Goal: Information Seeking & Learning: Learn about a topic

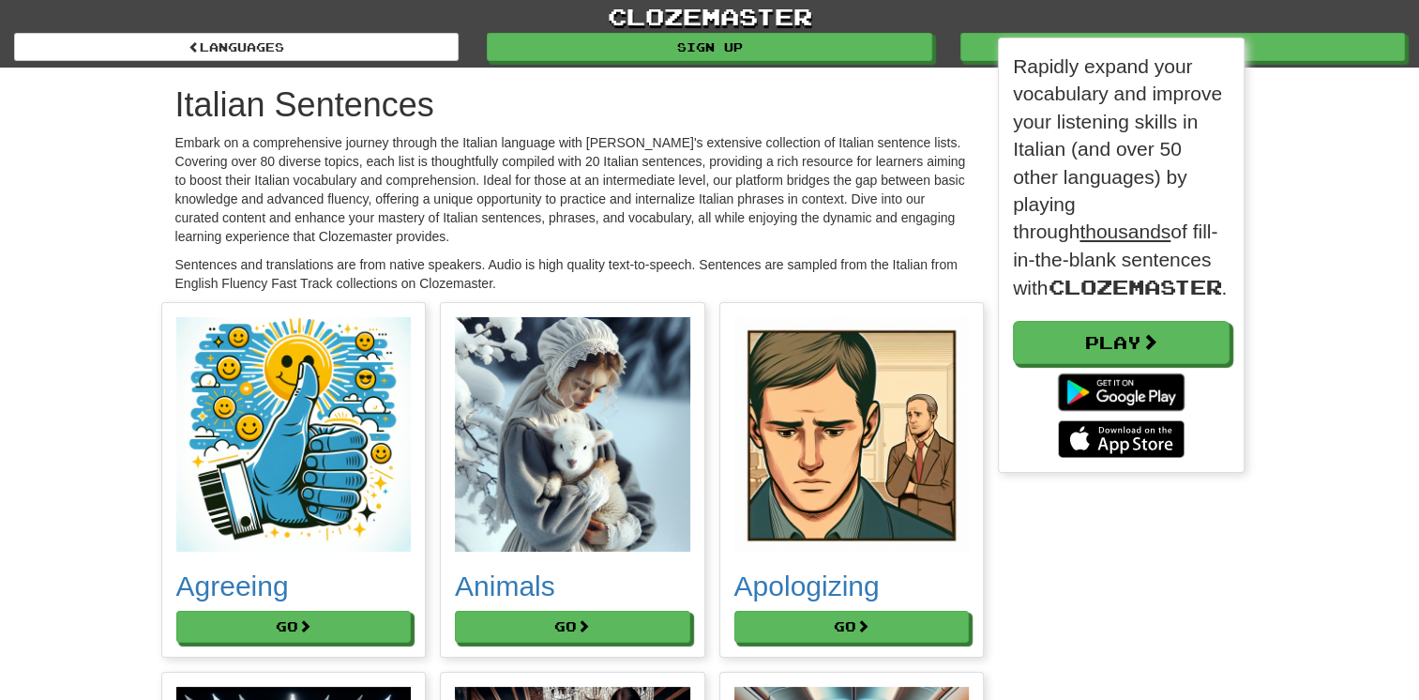
scroll to position [9, 9]
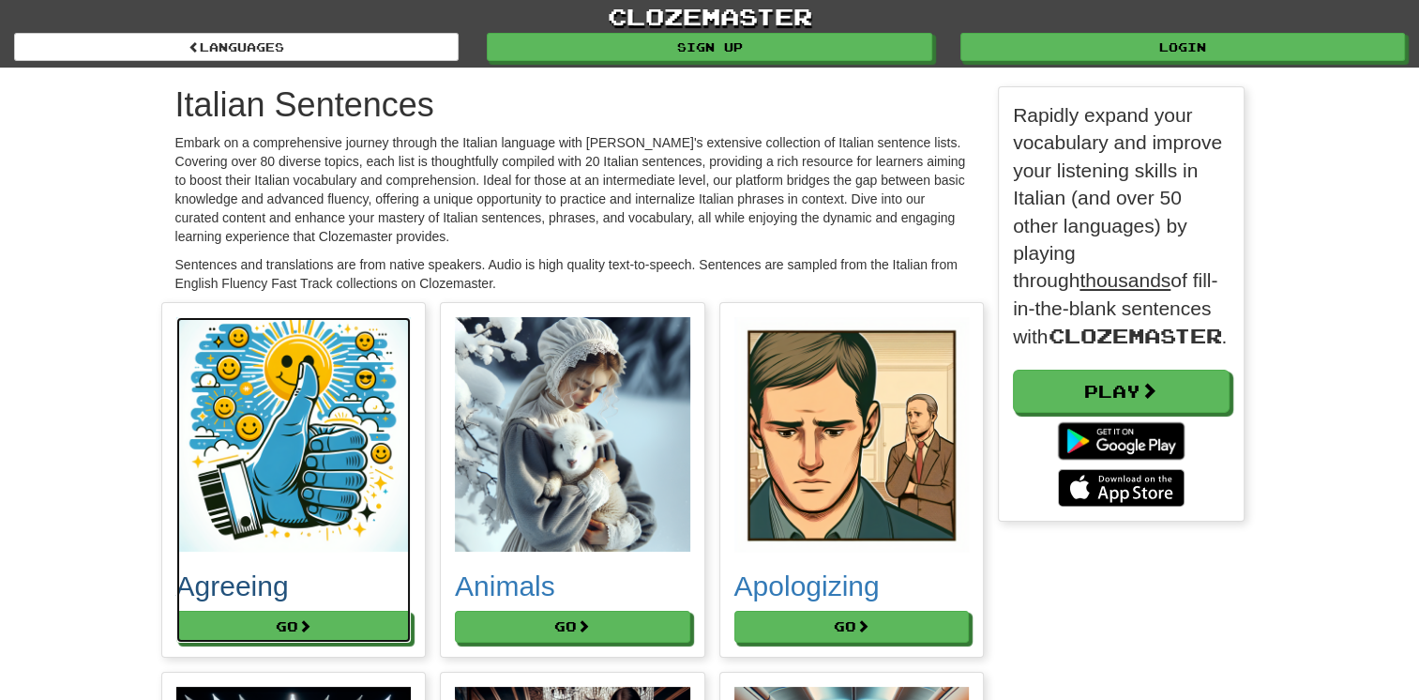
click at [278, 478] on img at bounding box center [293, 434] width 235 height 235
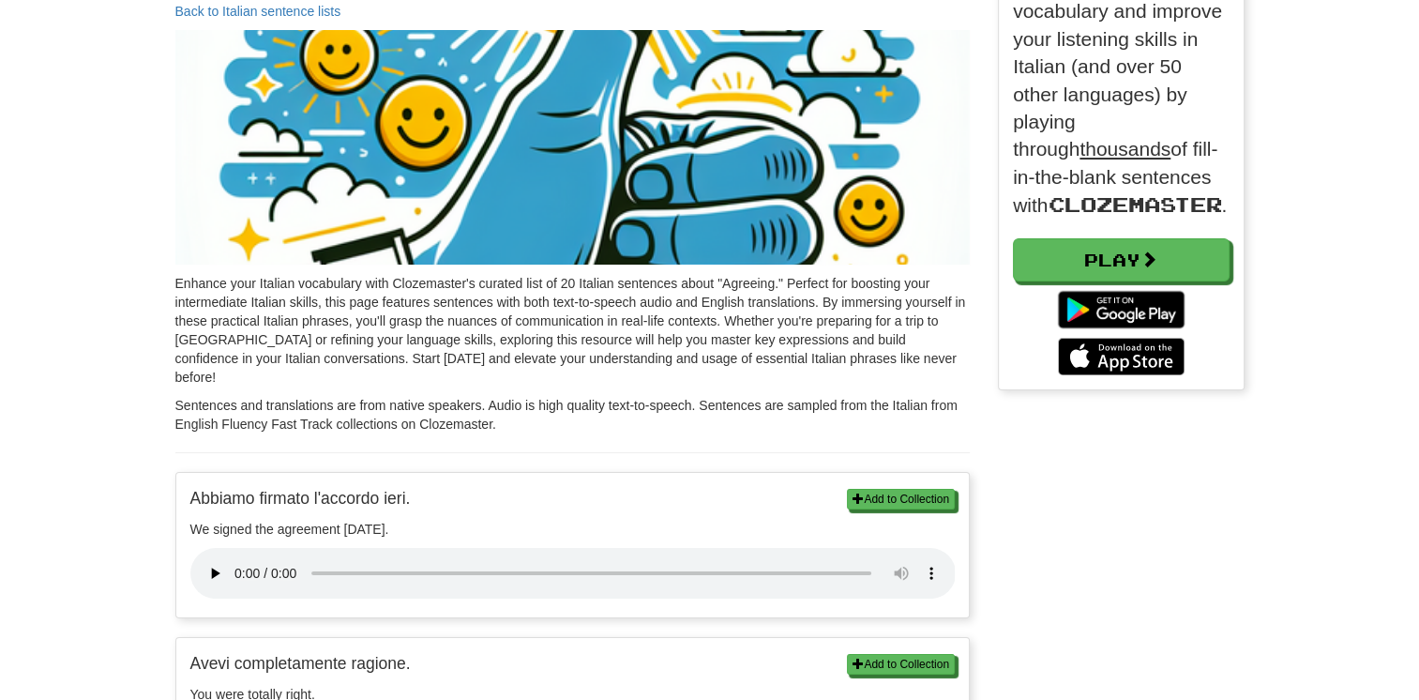
scroll to position [9, 9]
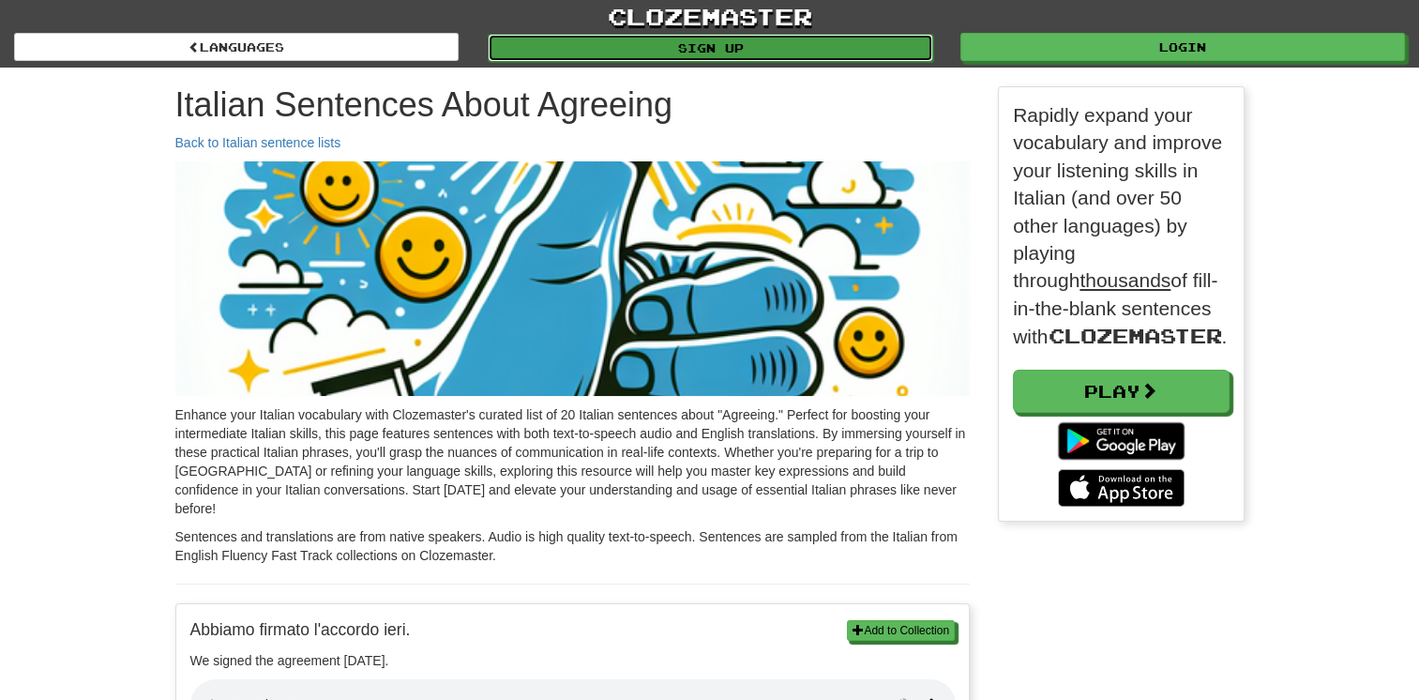
click at [862, 52] on link "Sign up" at bounding box center [710, 48] width 445 height 28
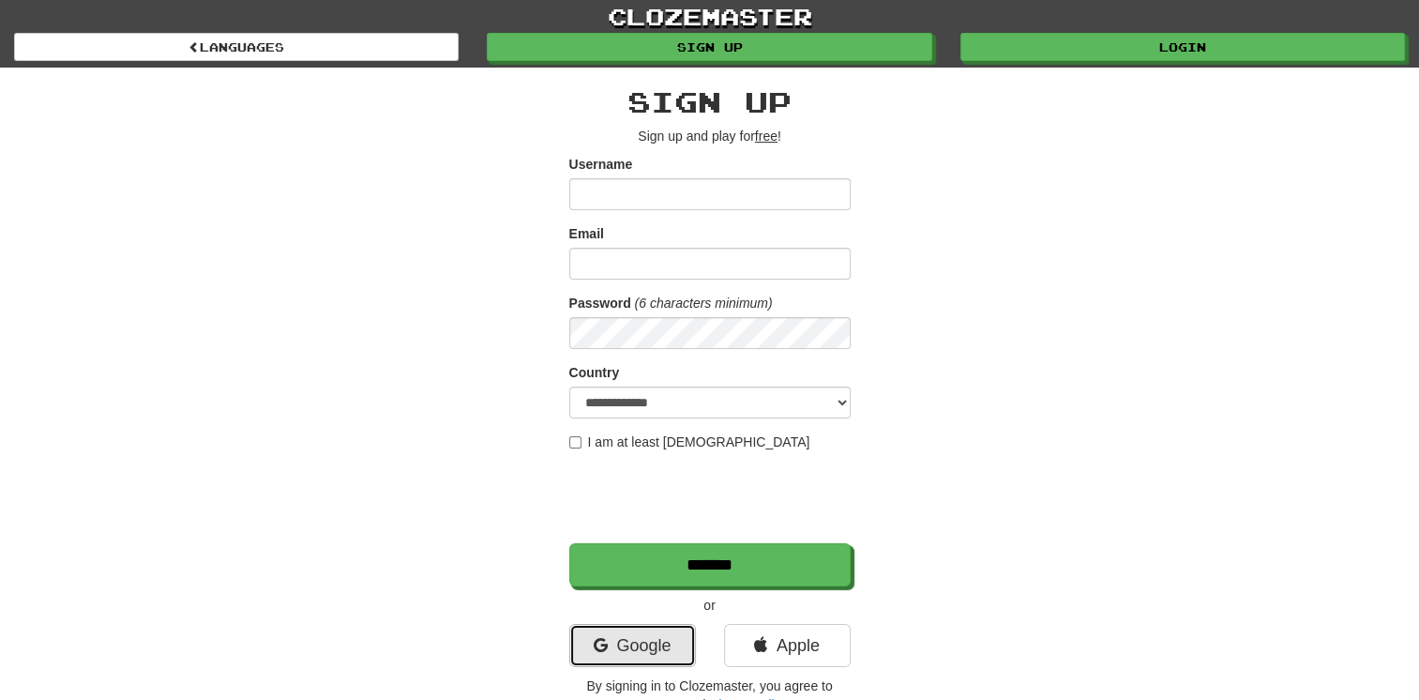
click at [619, 644] on link "Google" at bounding box center [632, 645] width 127 height 43
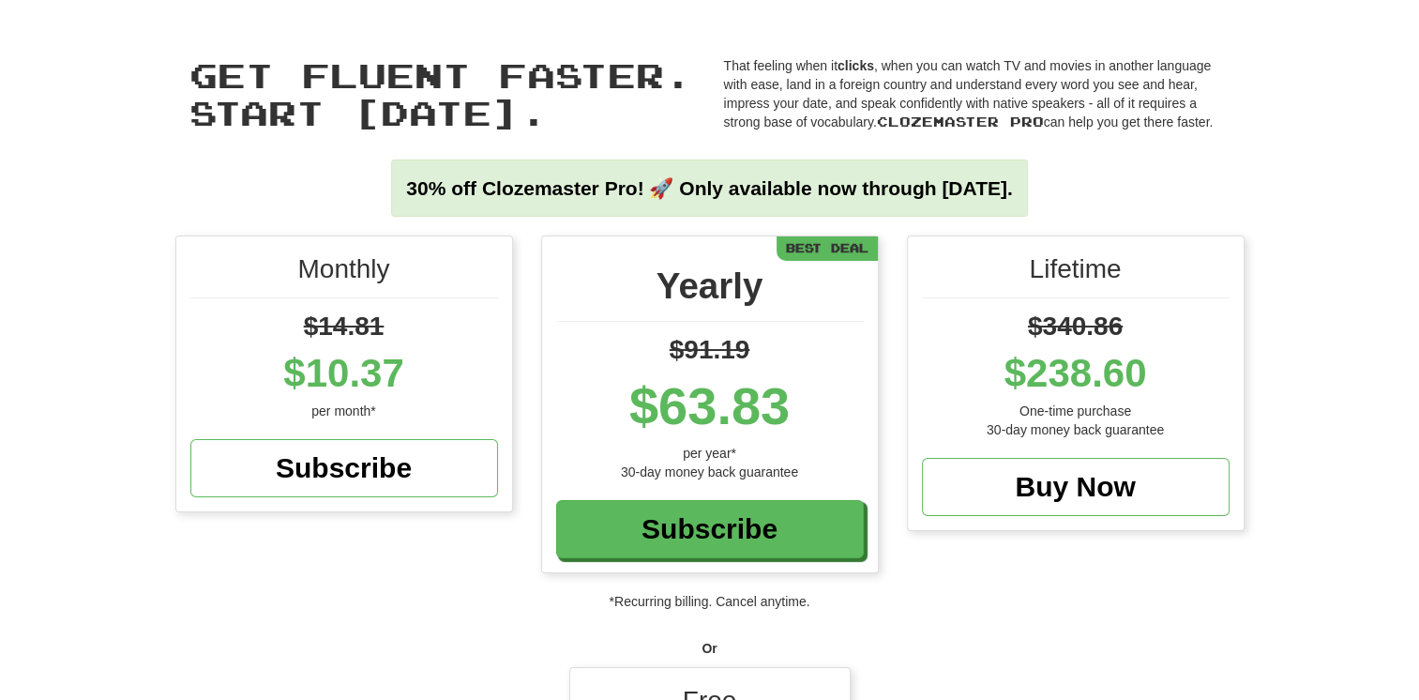
click at [735, 682] on div "Free" at bounding box center [709, 706] width 251 height 48
drag, startPoint x: 890, startPoint y: 655, endPoint x: 773, endPoint y: 670, distance: 118.2
click at [773, 670] on div "Monthly $14.81 $10.37 per month* Subscribe Yearly $91.19 $63.83 per year* 30-da…" at bounding box center [709, 552] width 1419 height 634
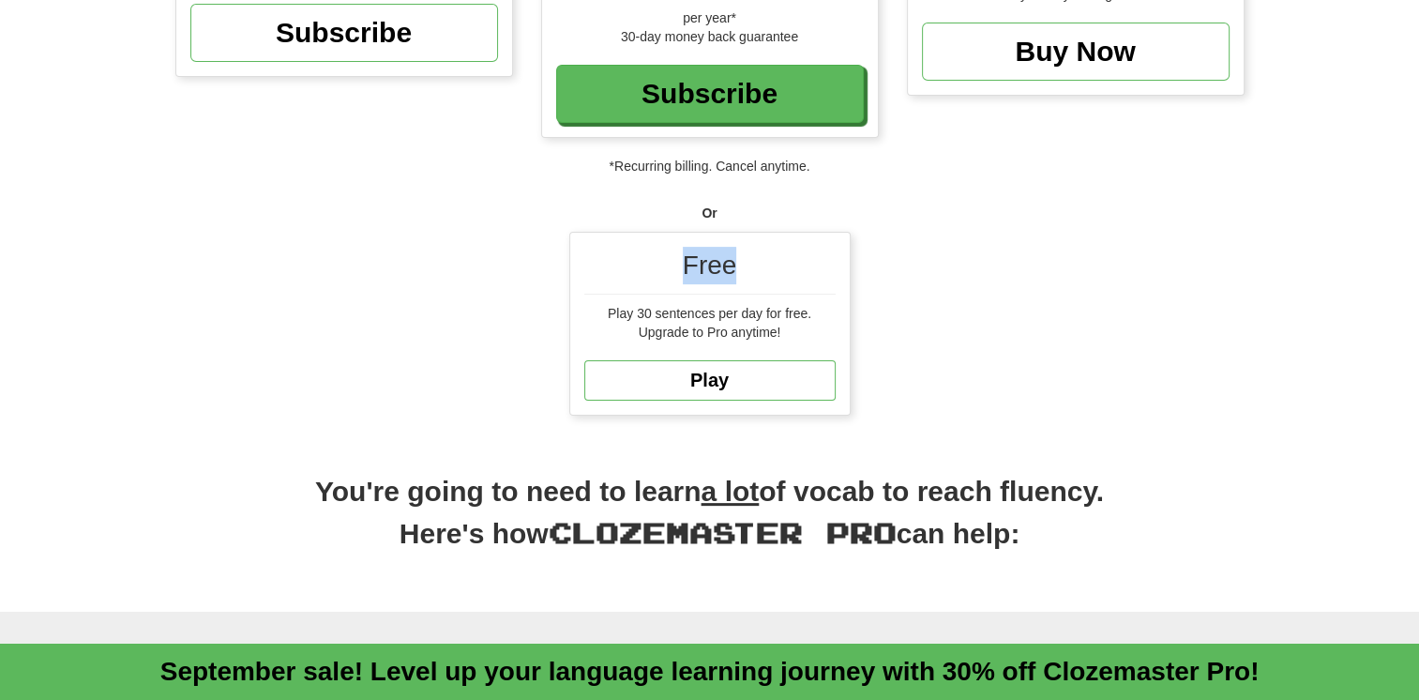
scroll to position [429, 0]
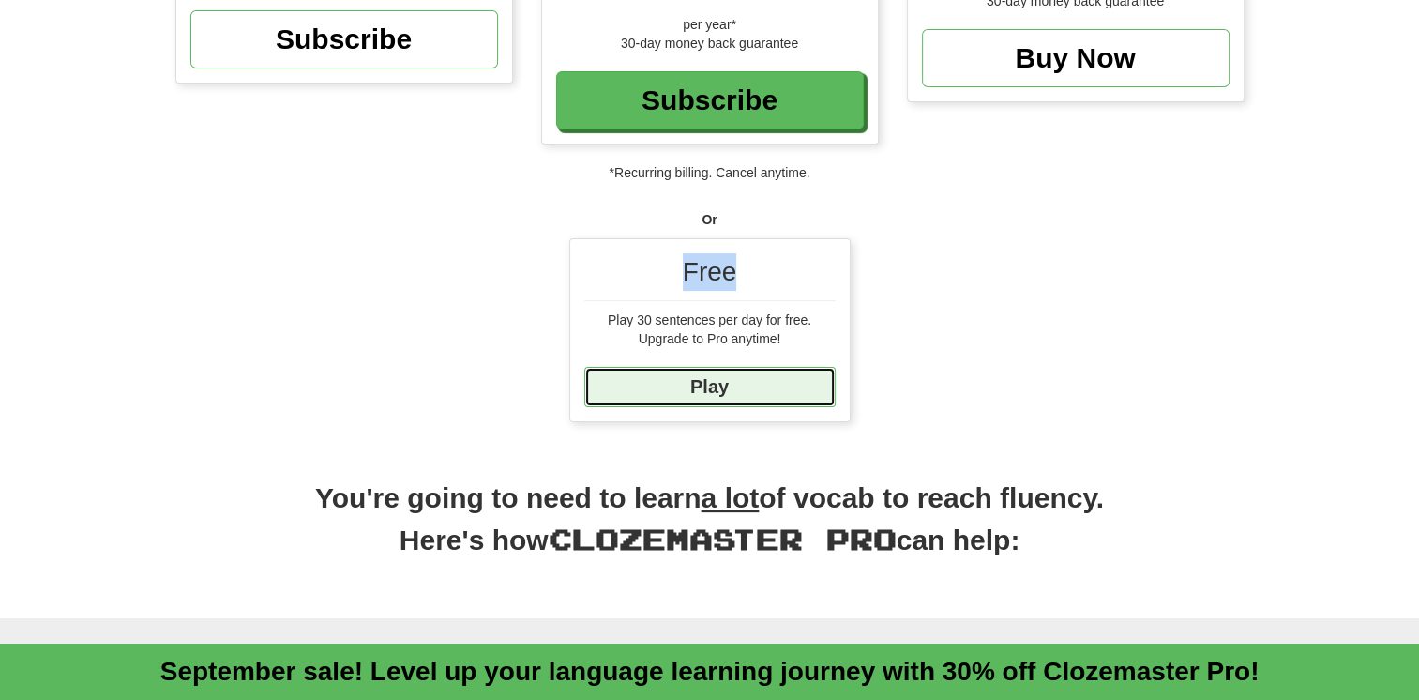
click at [758, 369] on link "Play" at bounding box center [709, 387] width 251 height 40
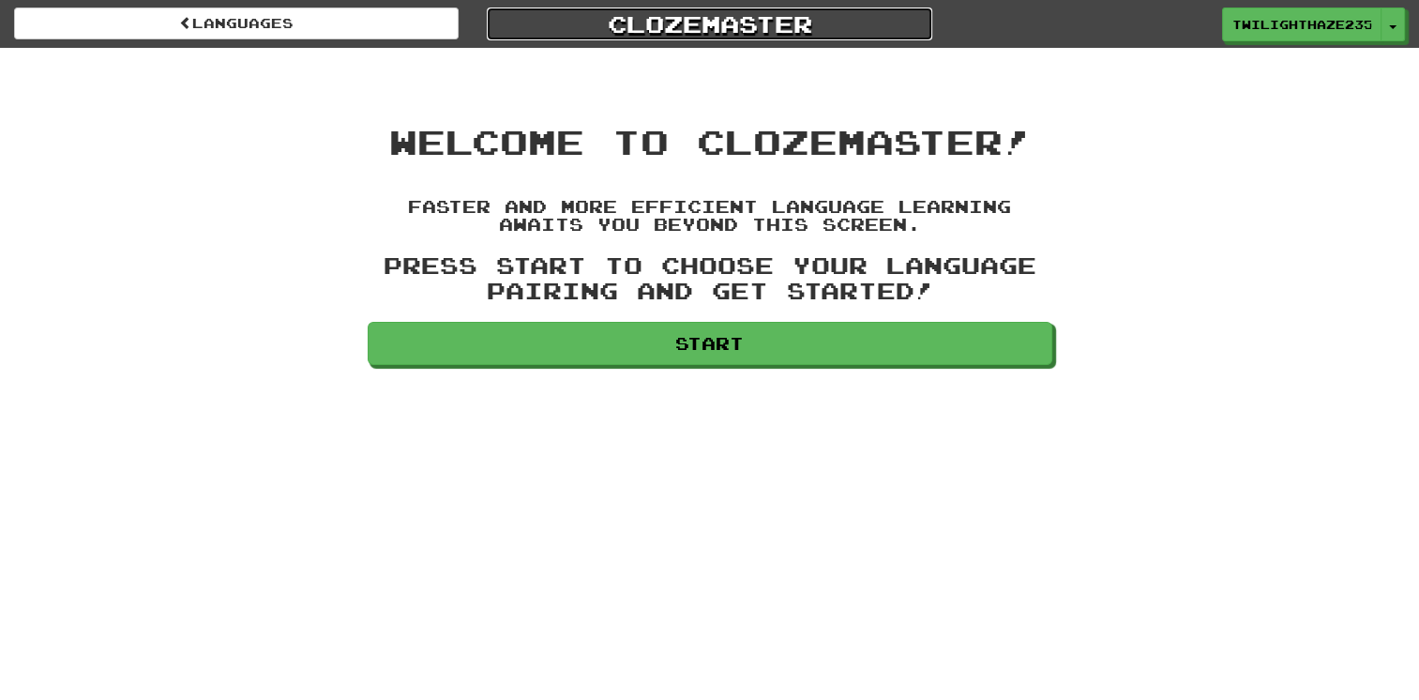
click at [725, 23] on link "Clozemaster" at bounding box center [709, 24] width 445 height 33
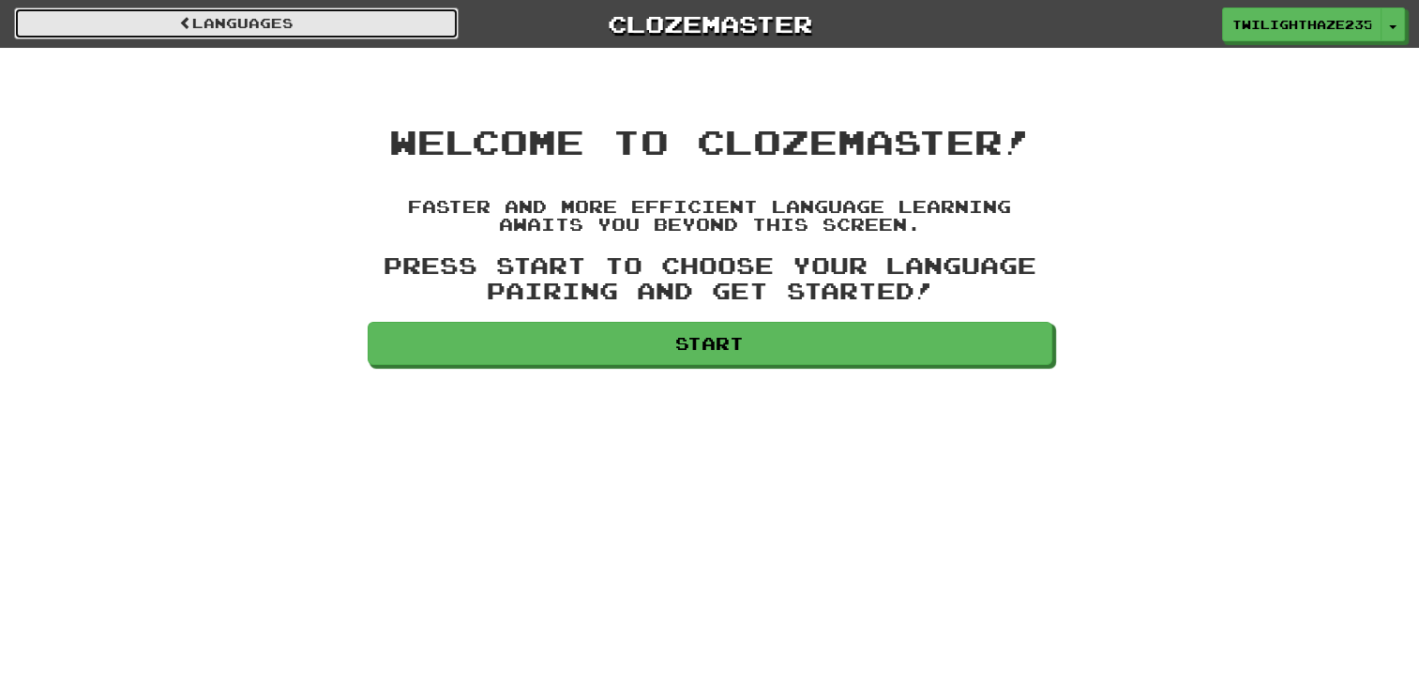
click at [399, 23] on link "Languages" at bounding box center [236, 24] width 445 height 32
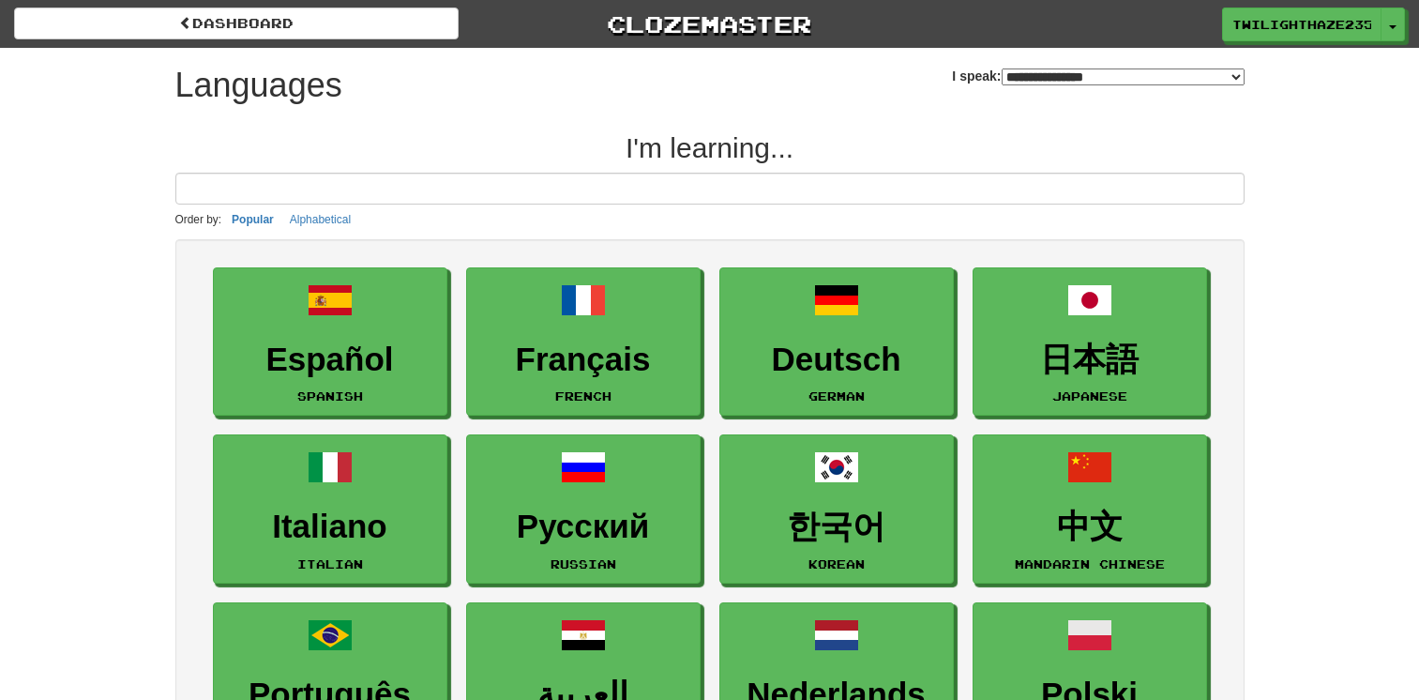
select select "*******"
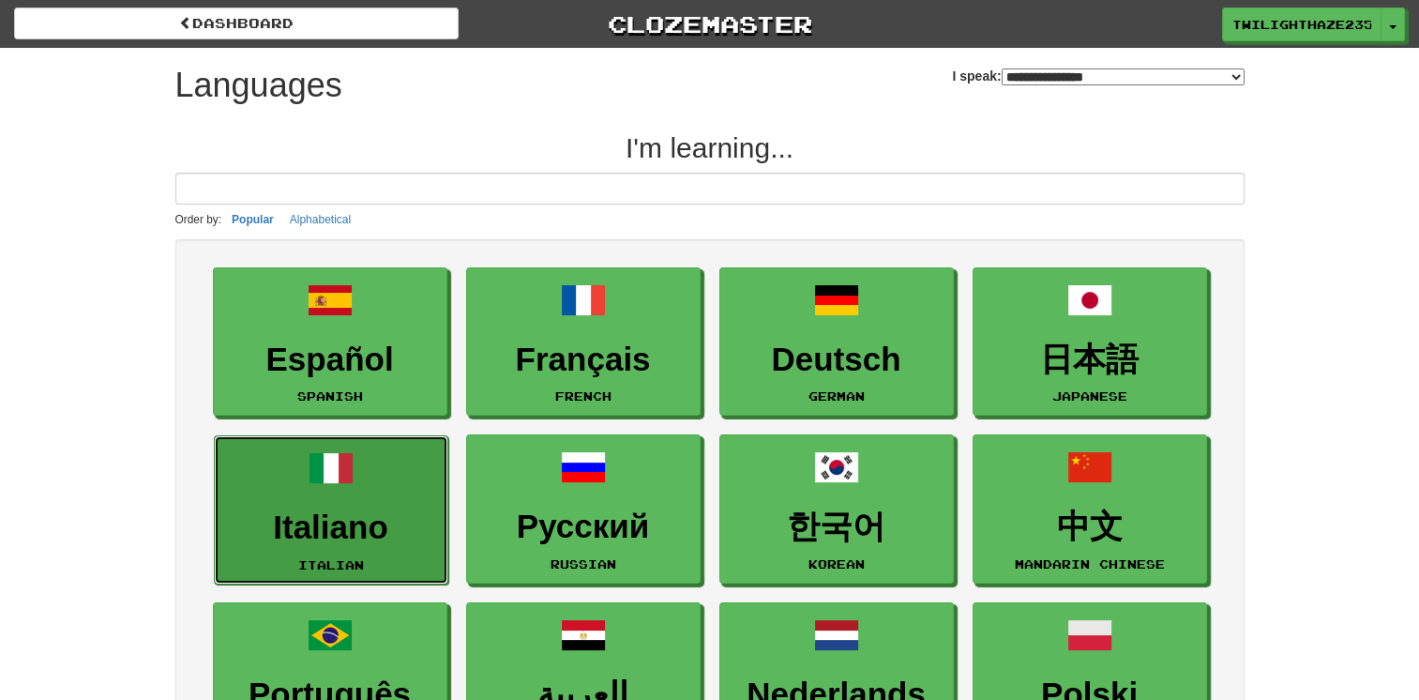
click at [313, 500] on link "Italiano Italian" at bounding box center [331, 509] width 235 height 149
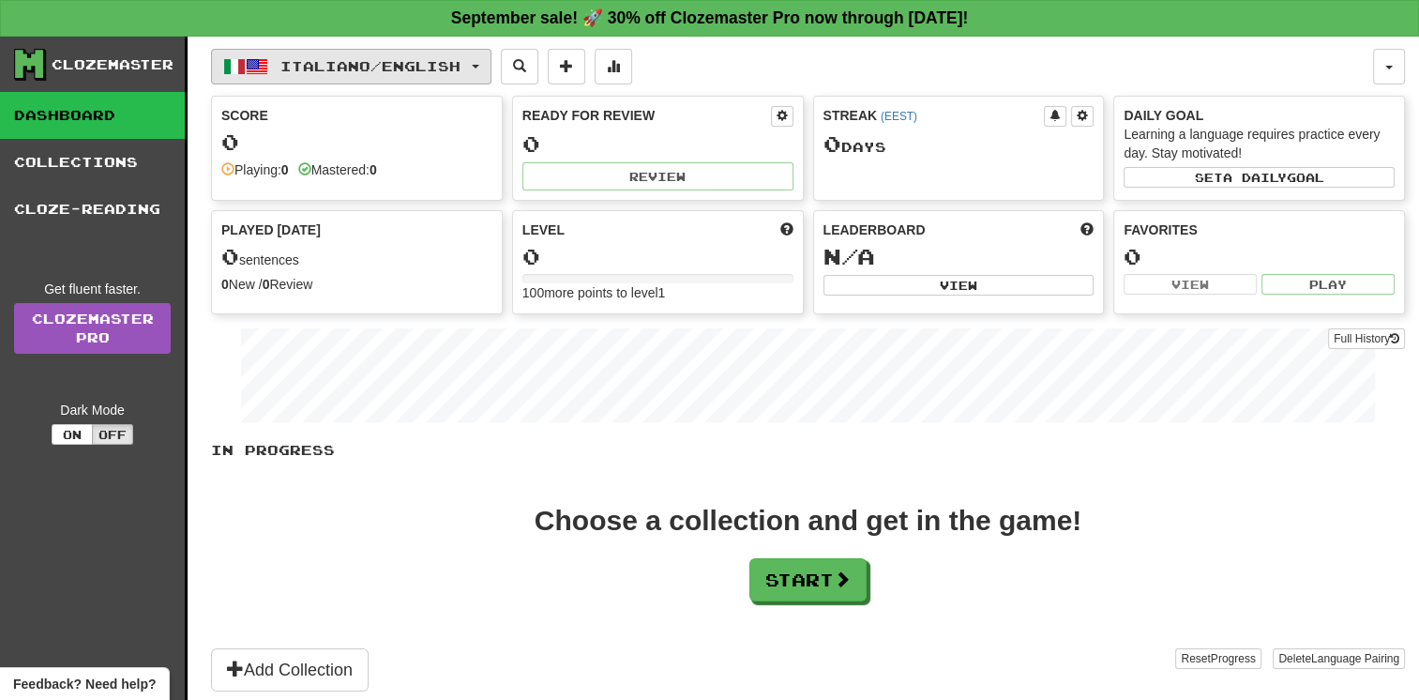
click at [480, 59] on button "Italiano / English" at bounding box center [351, 67] width 280 height 36
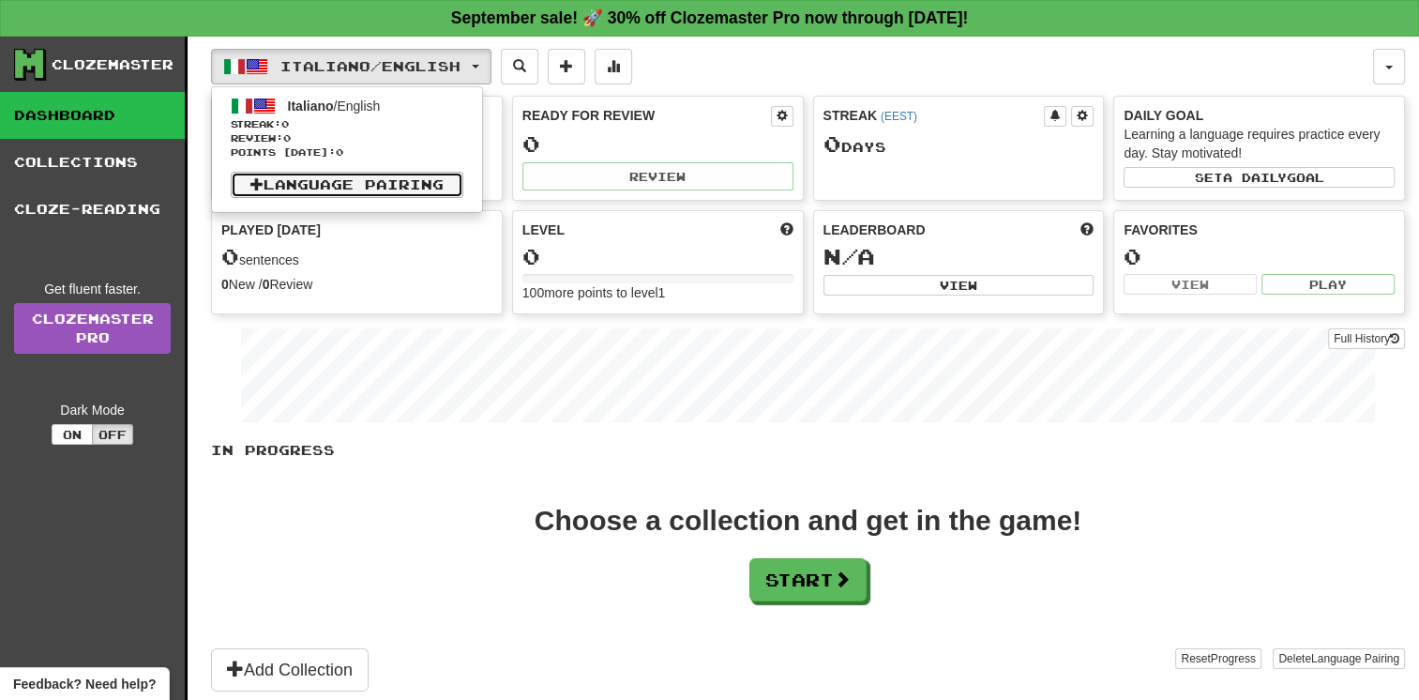
click at [430, 173] on link "Language Pairing" at bounding box center [347, 185] width 233 height 26
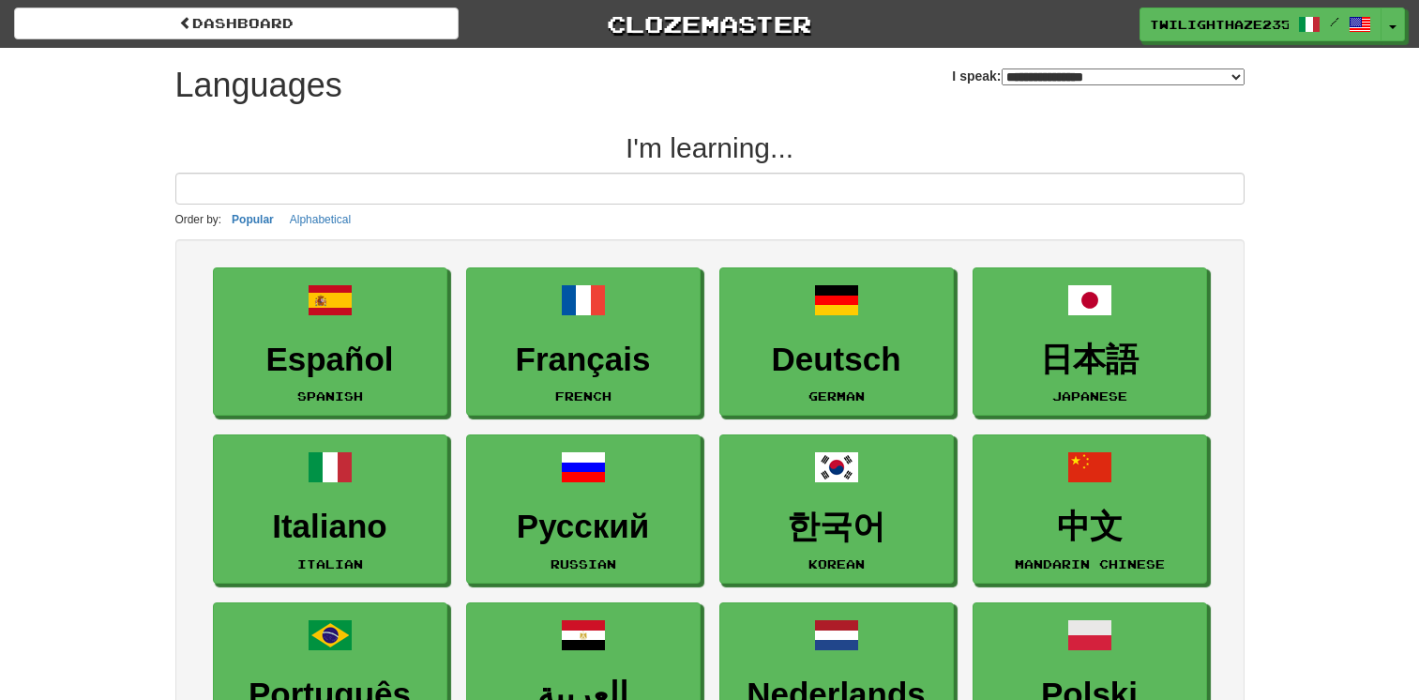
select select "*******"
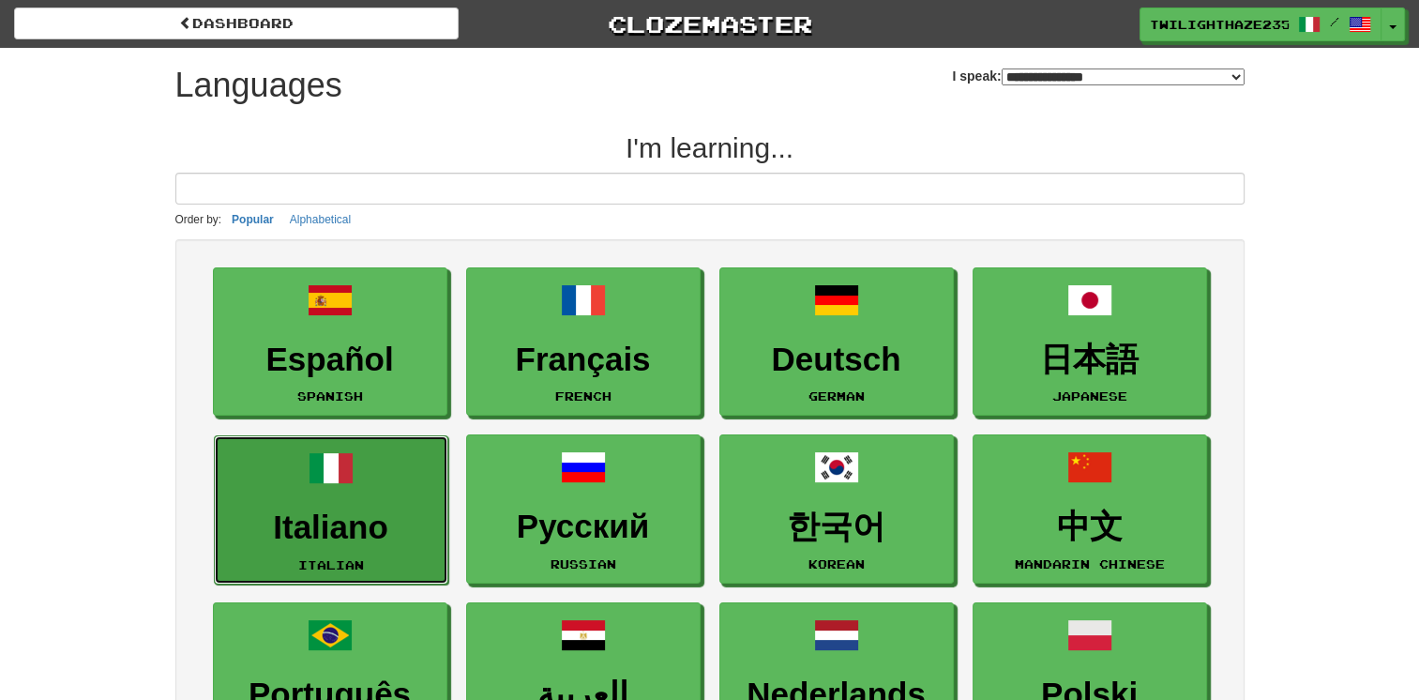
click at [425, 509] on h3 "Italiano" at bounding box center [331, 527] width 214 height 37
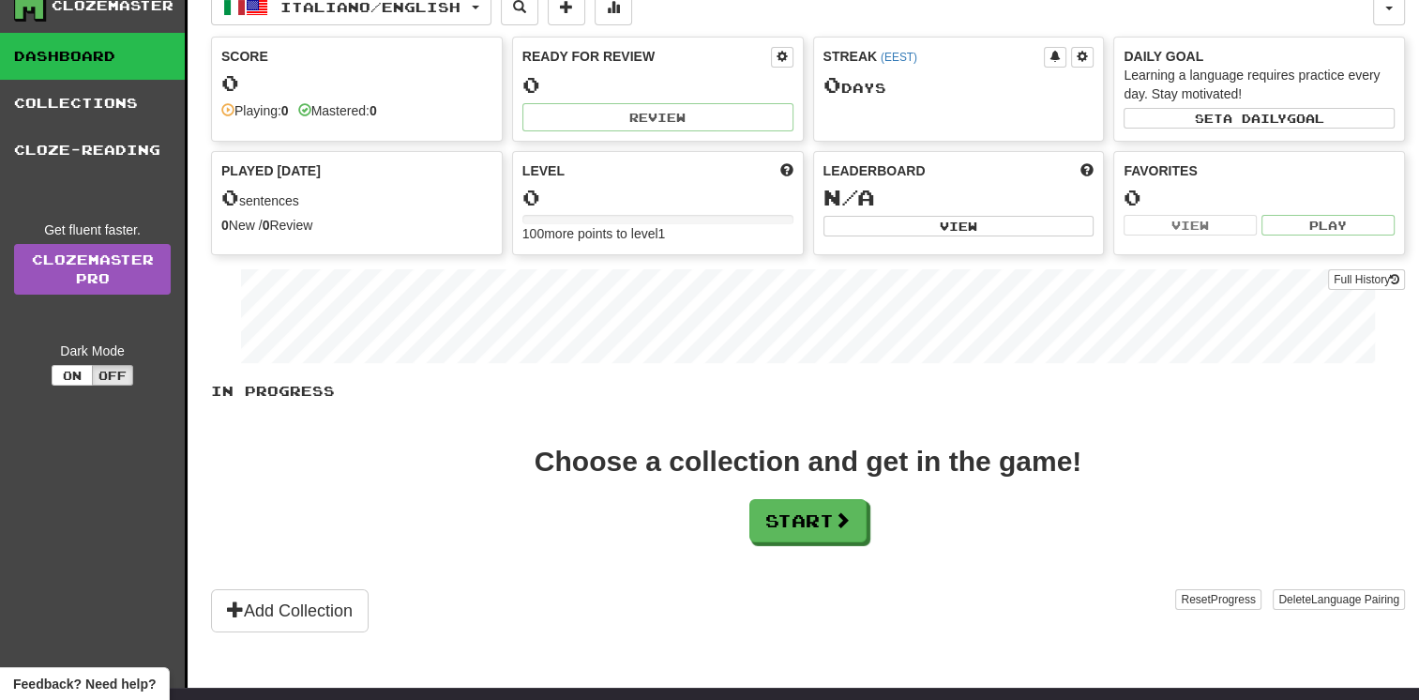
scroll to position [60, 0]
click at [850, 512] on span at bounding box center [843, 519] width 17 height 17
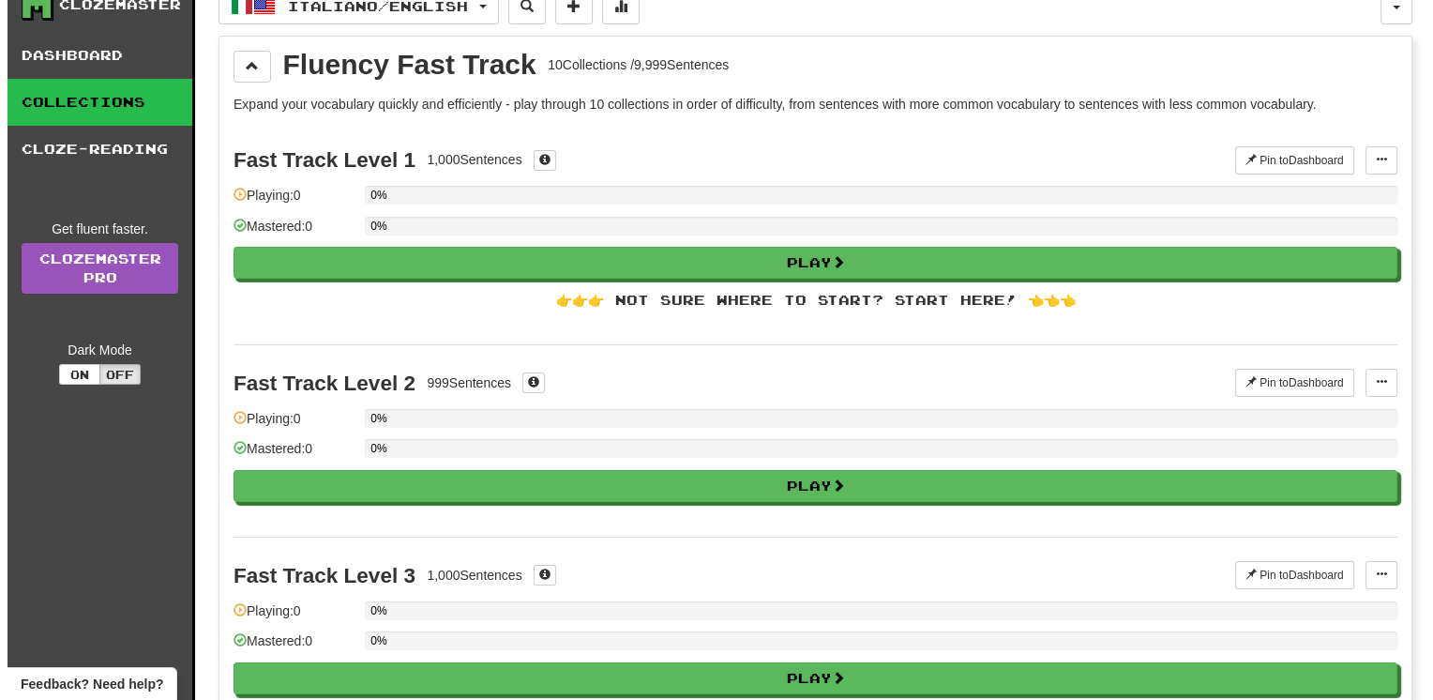
scroll to position [0, 0]
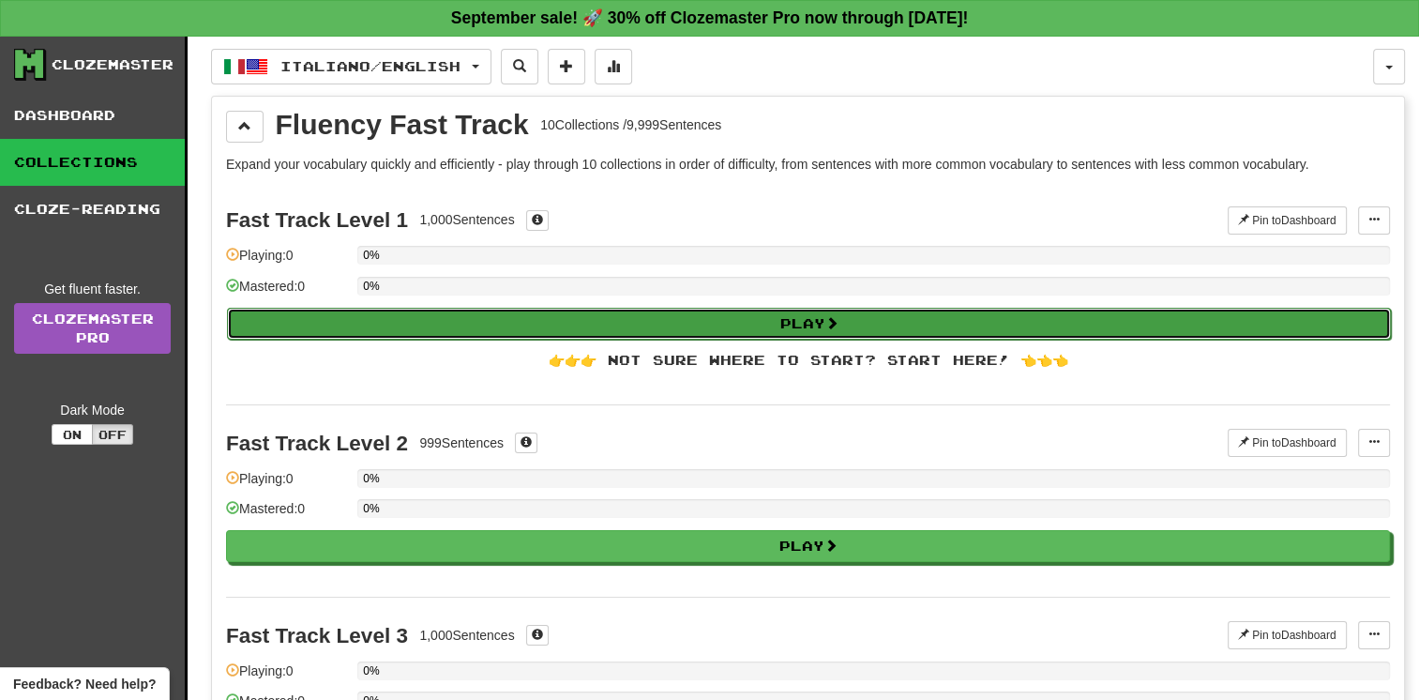
click at [657, 313] on button "Play" at bounding box center [809, 324] width 1164 height 32
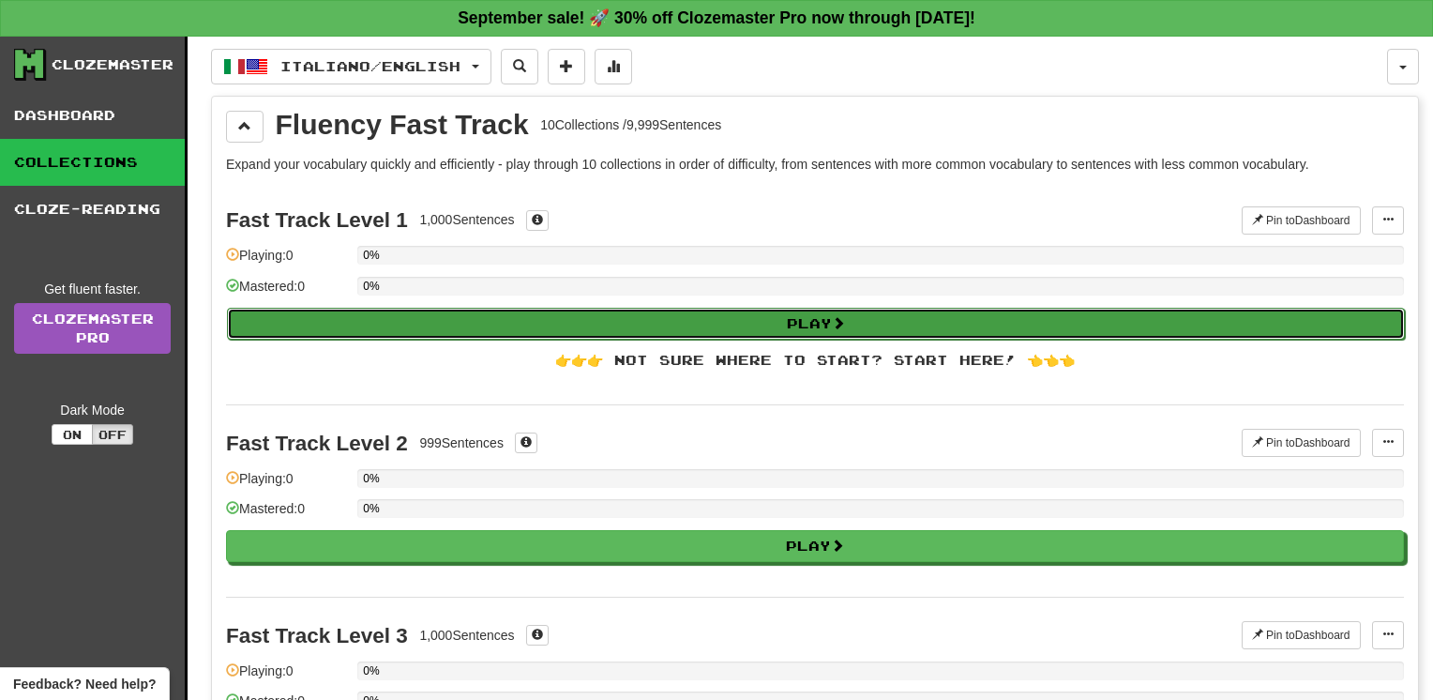
select select "**"
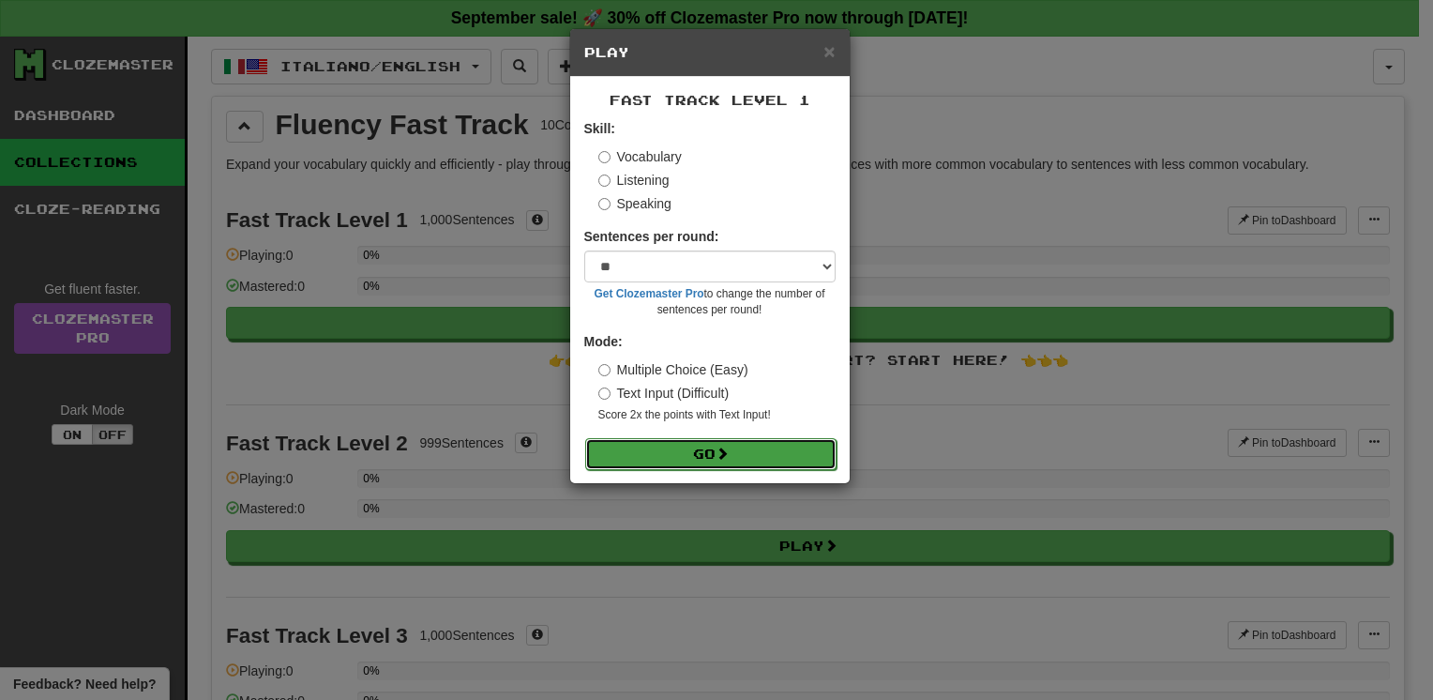
click at [725, 456] on span at bounding box center [722, 453] width 13 height 13
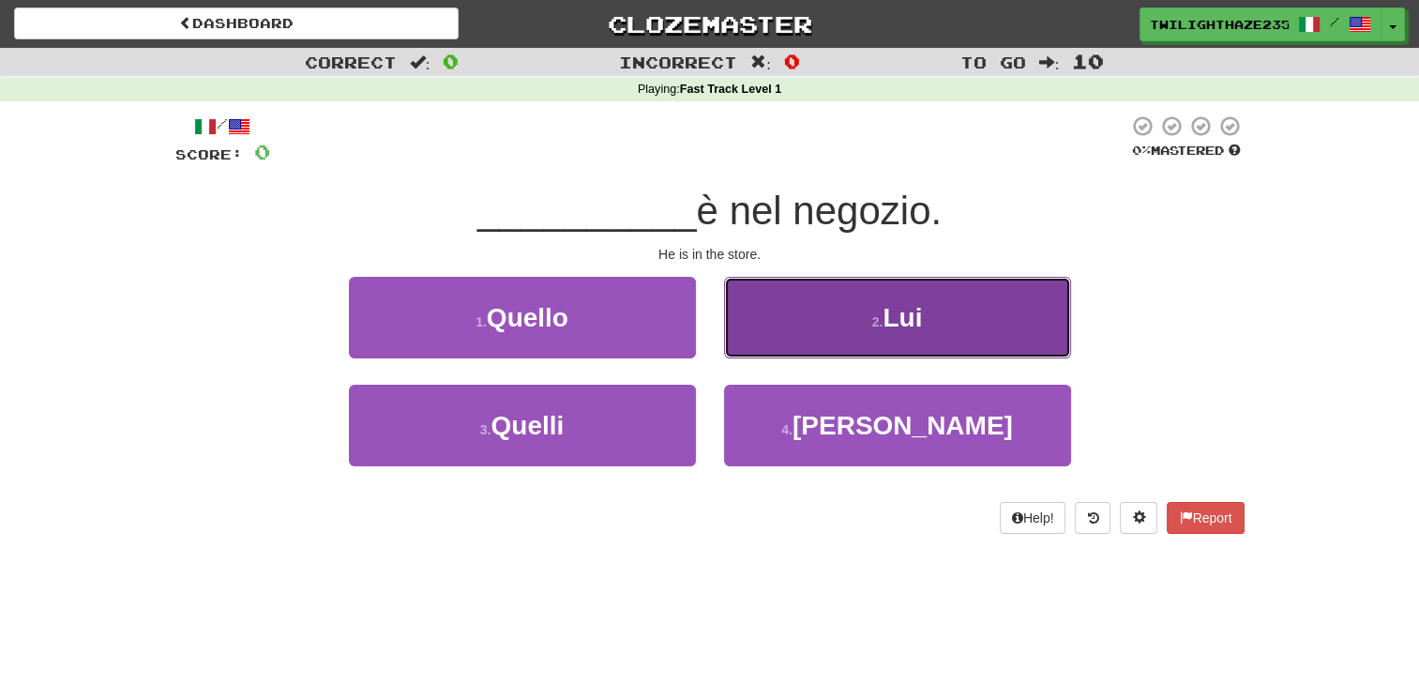
click at [892, 307] on span "Lui" at bounding box center [902, 317] width 39 height 29
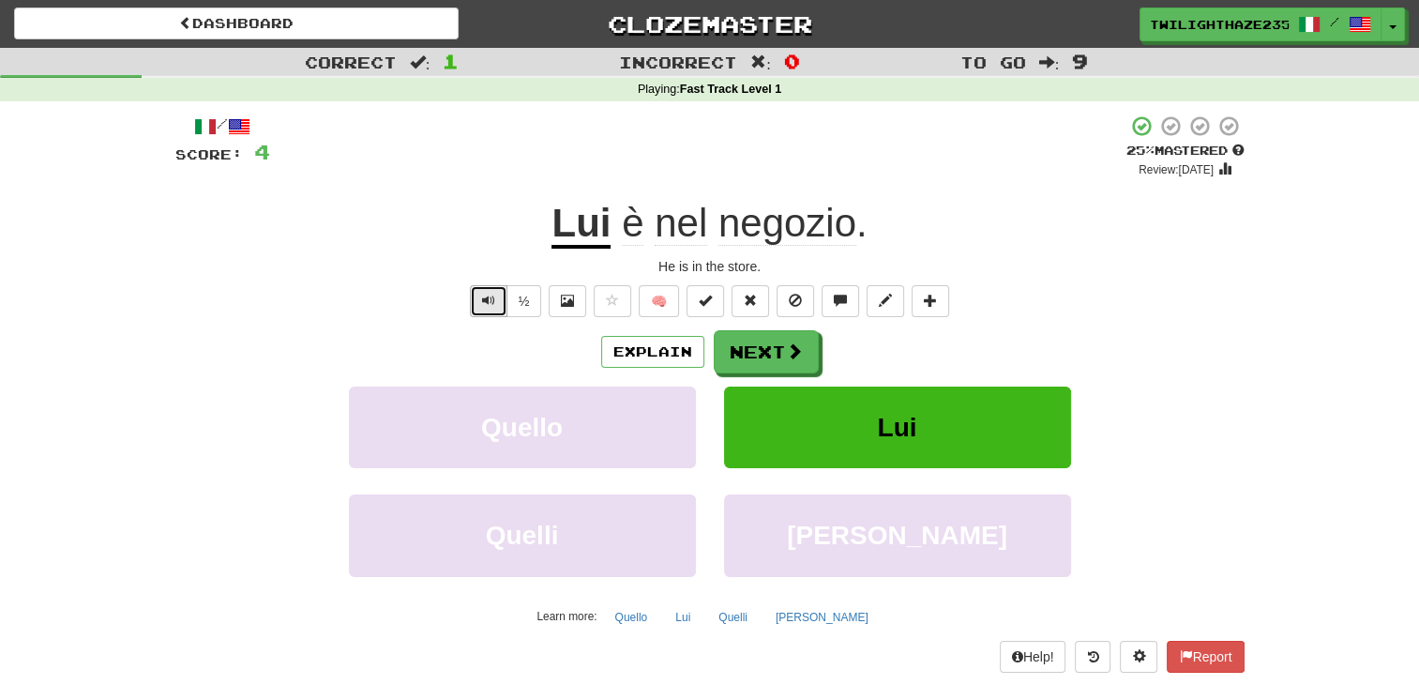
click at [489, 302] on span "Text-to-speech controls" at bounding box center [488, 300] width 13 height 13
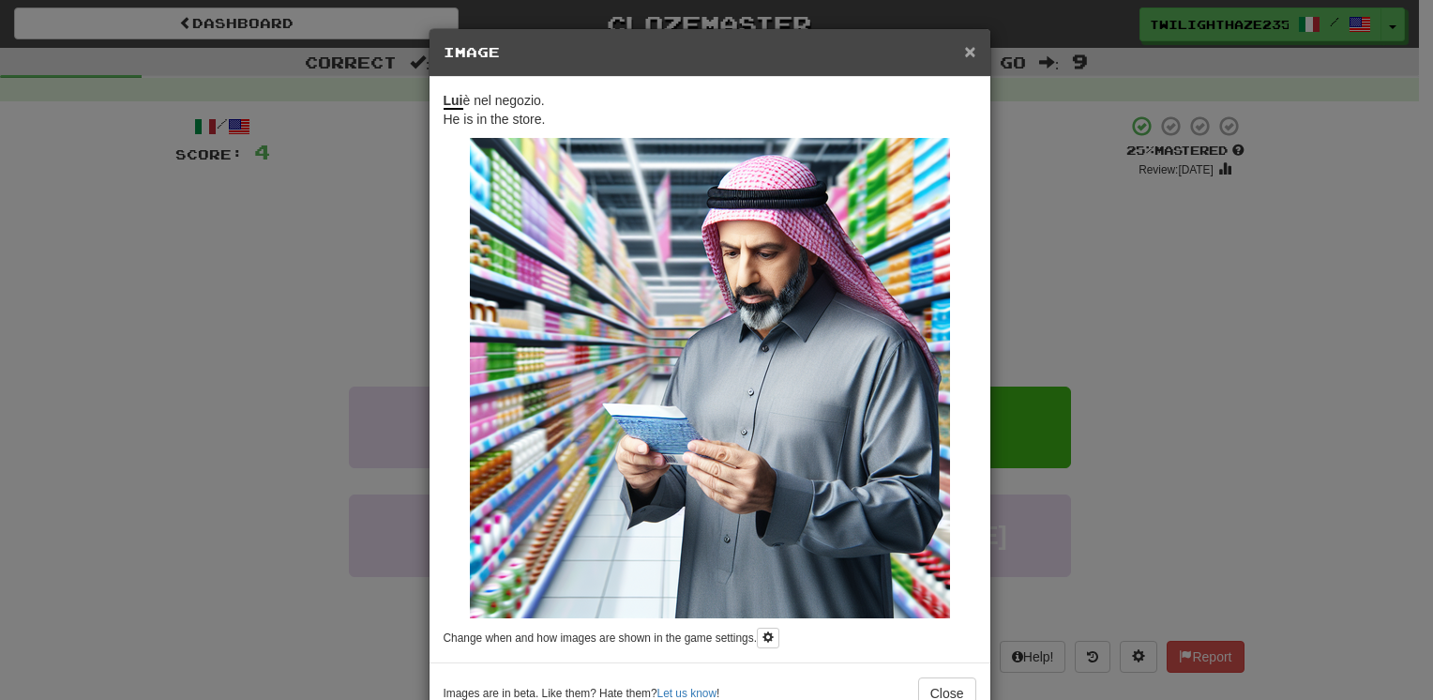
click at [964, 48] on span "×" at bounding box center [969, 51] width 11 height 22
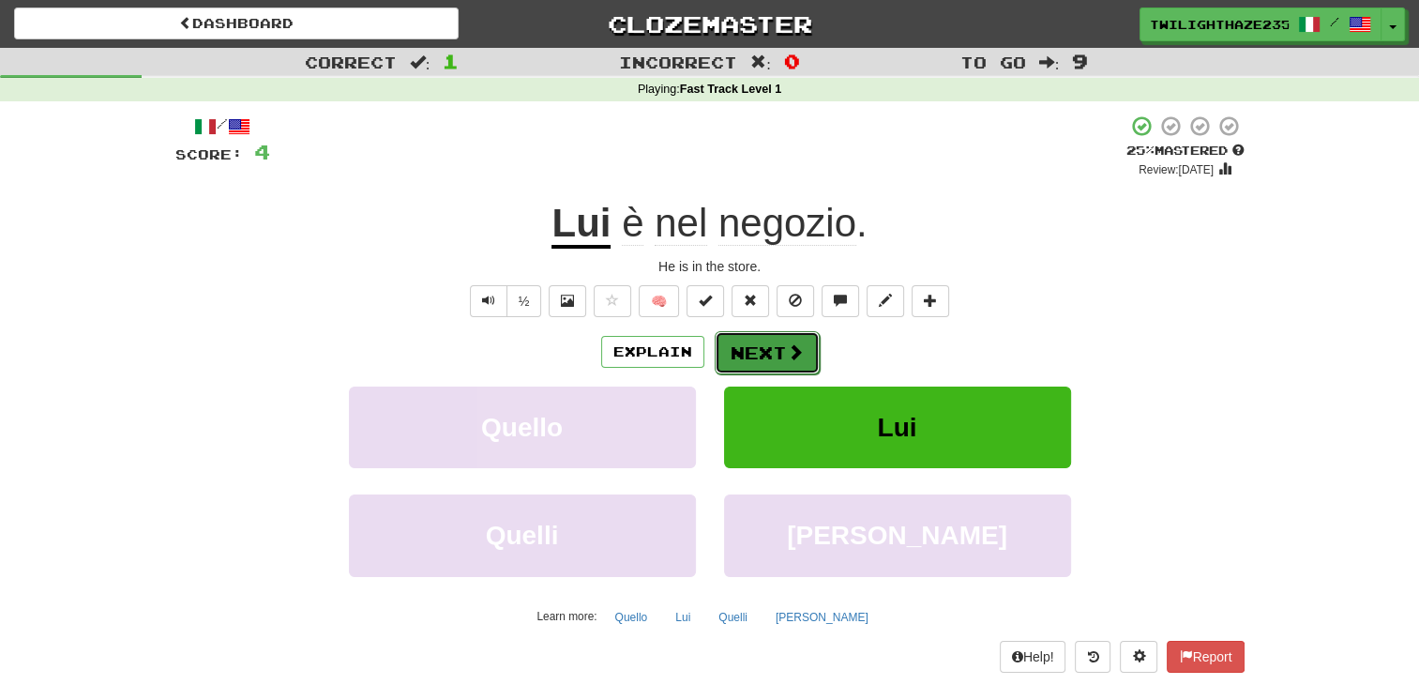
click at [796, 358] on span at bounding box center [795, 351] width 17 height 17
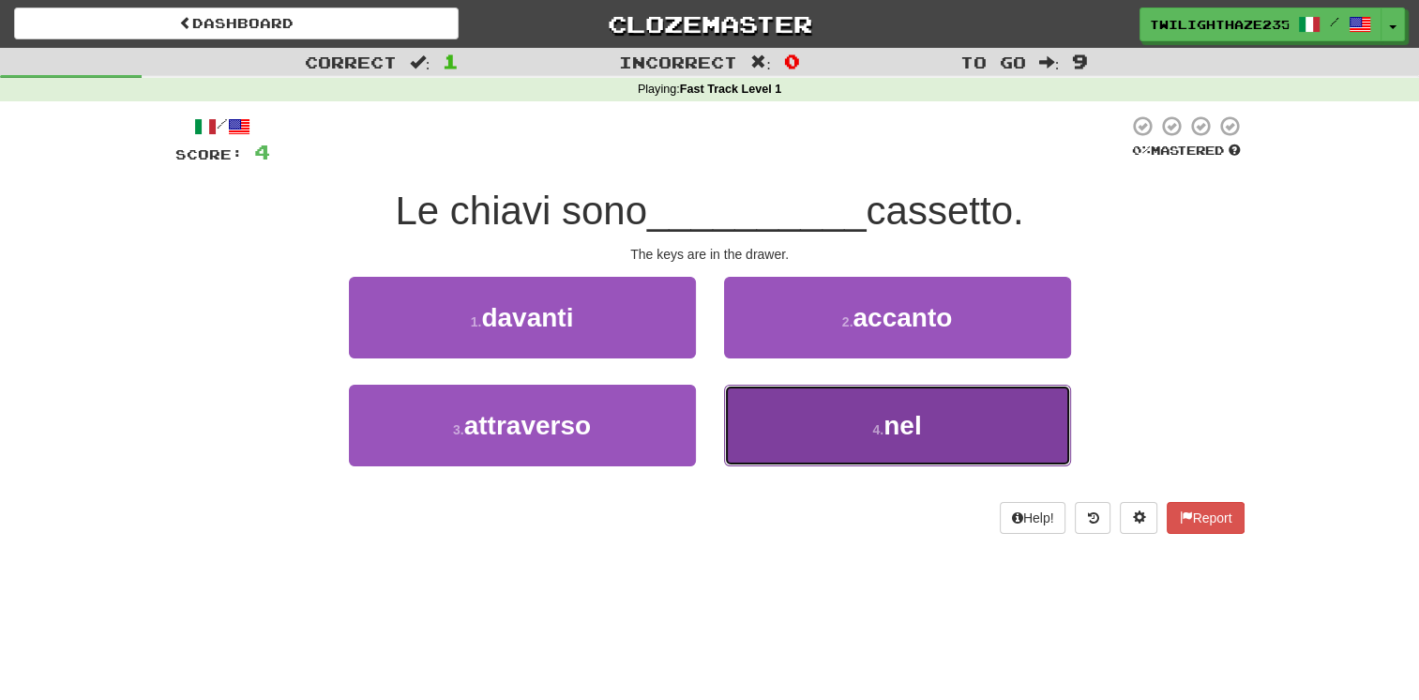
click at [889, 425] on span "nel" at bounding box center [903, 425] width 38 height 29
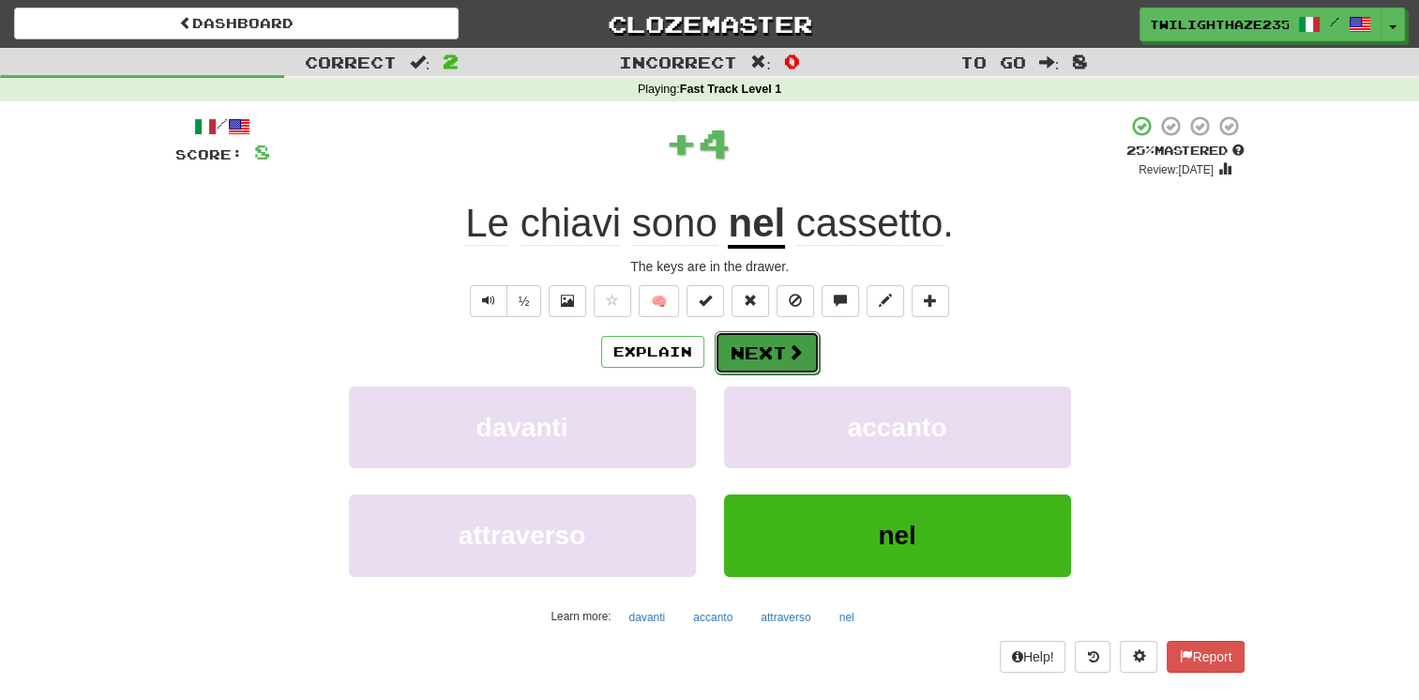
click at [750, 342] on button "Next" at bounding box center [767, 352] width 105 height 43
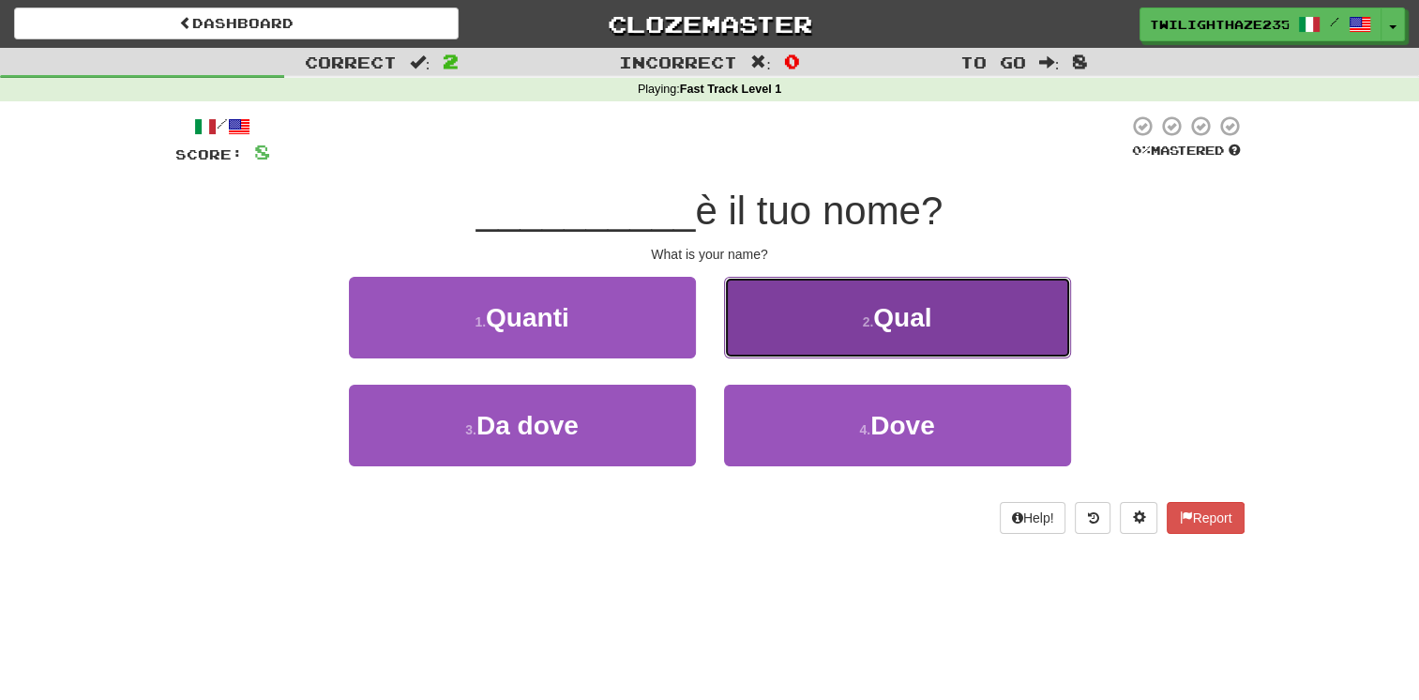
click at [892, 325] on span "Qual" at bounding box center [902, 317] width 58 height 29
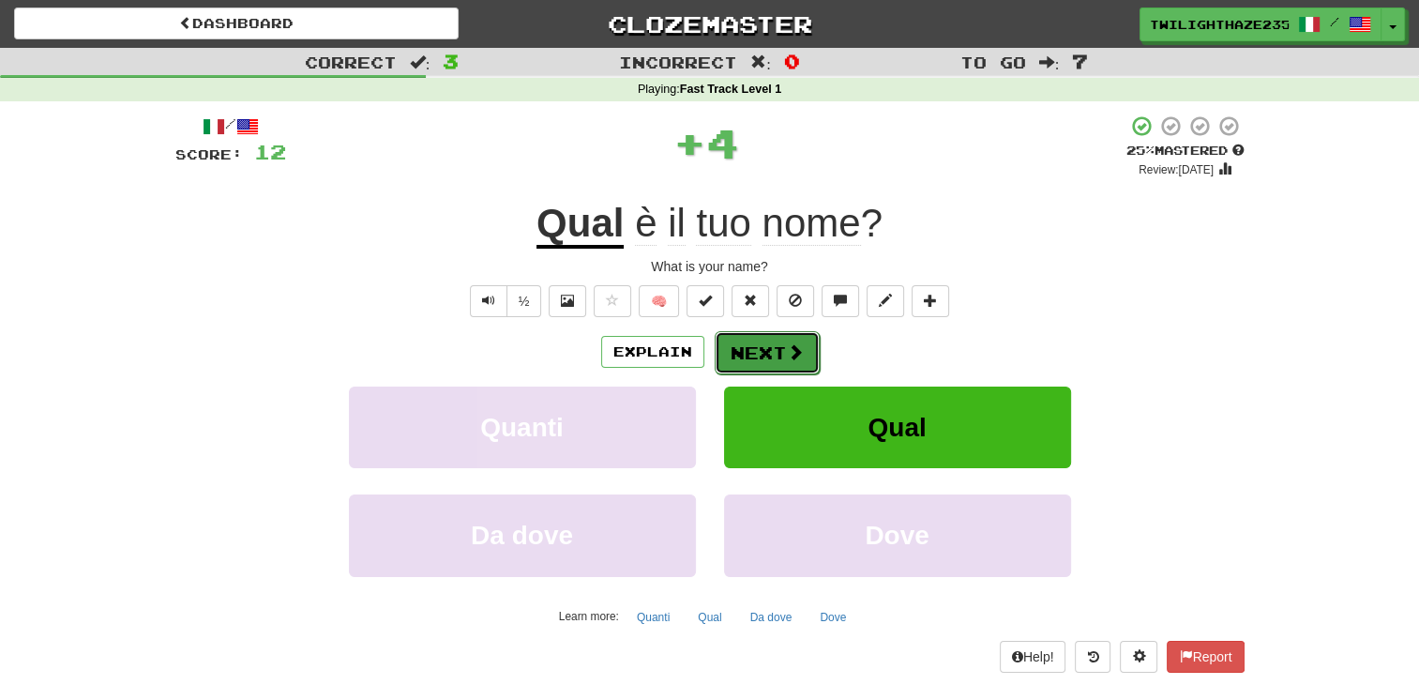
click at [759, 351] on button "Next" at bounding box center [767, 352] width 105 height 43
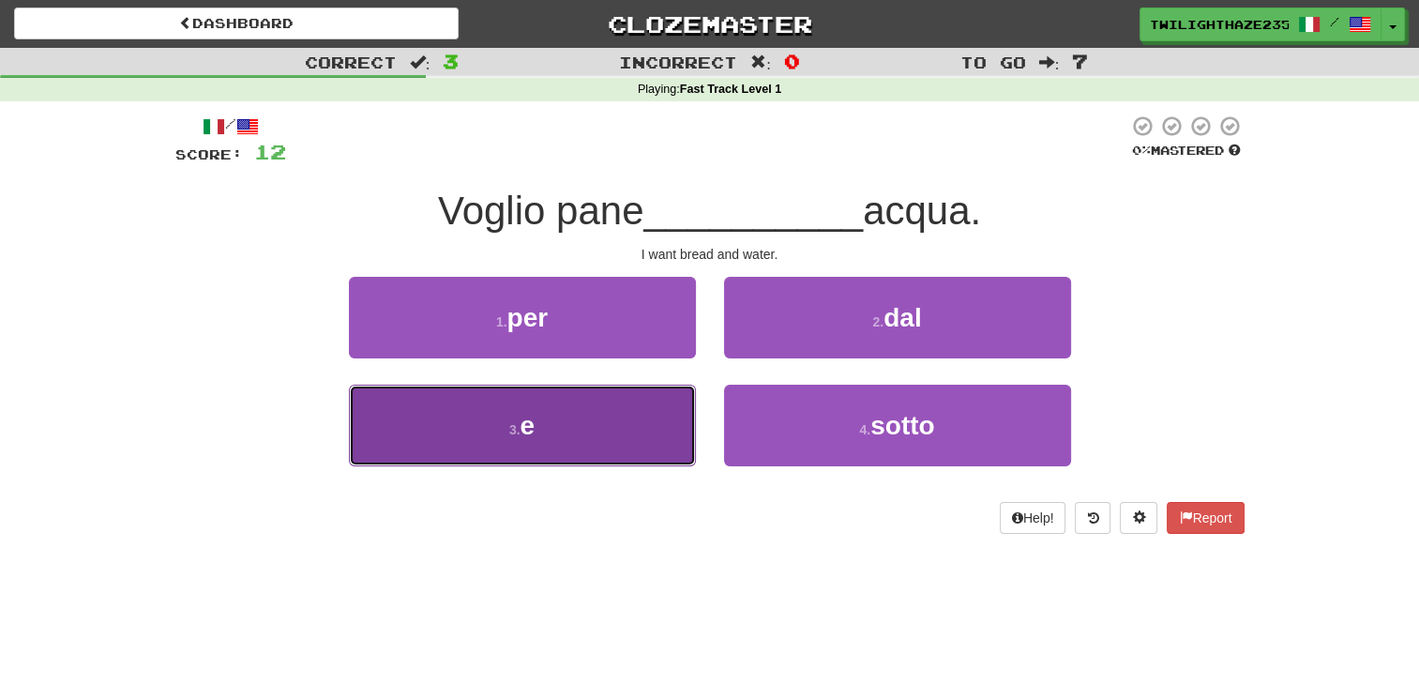
click at [652, 430] on button "3 . e" at bounding box center [522, 426] width 347 height 82
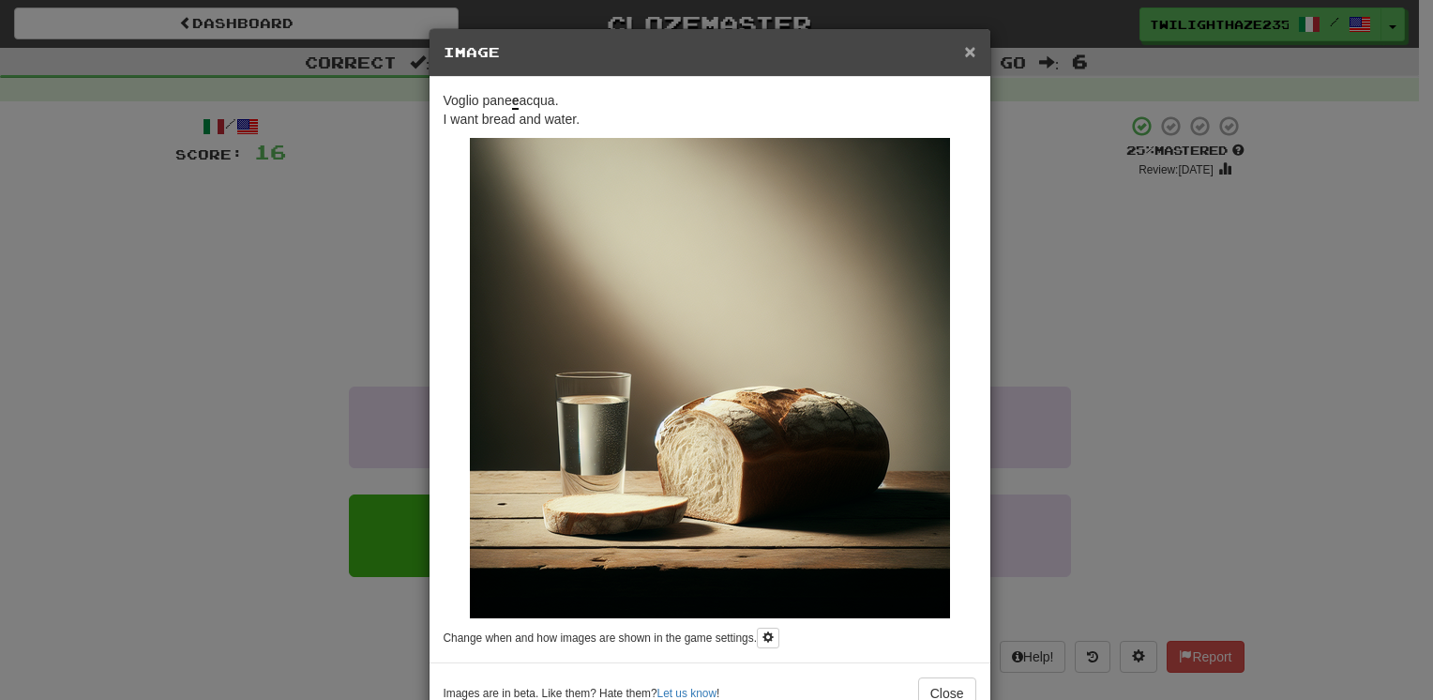
click at [964, 49] on span "×" at bounding box center [969, 51] width 11 height 22
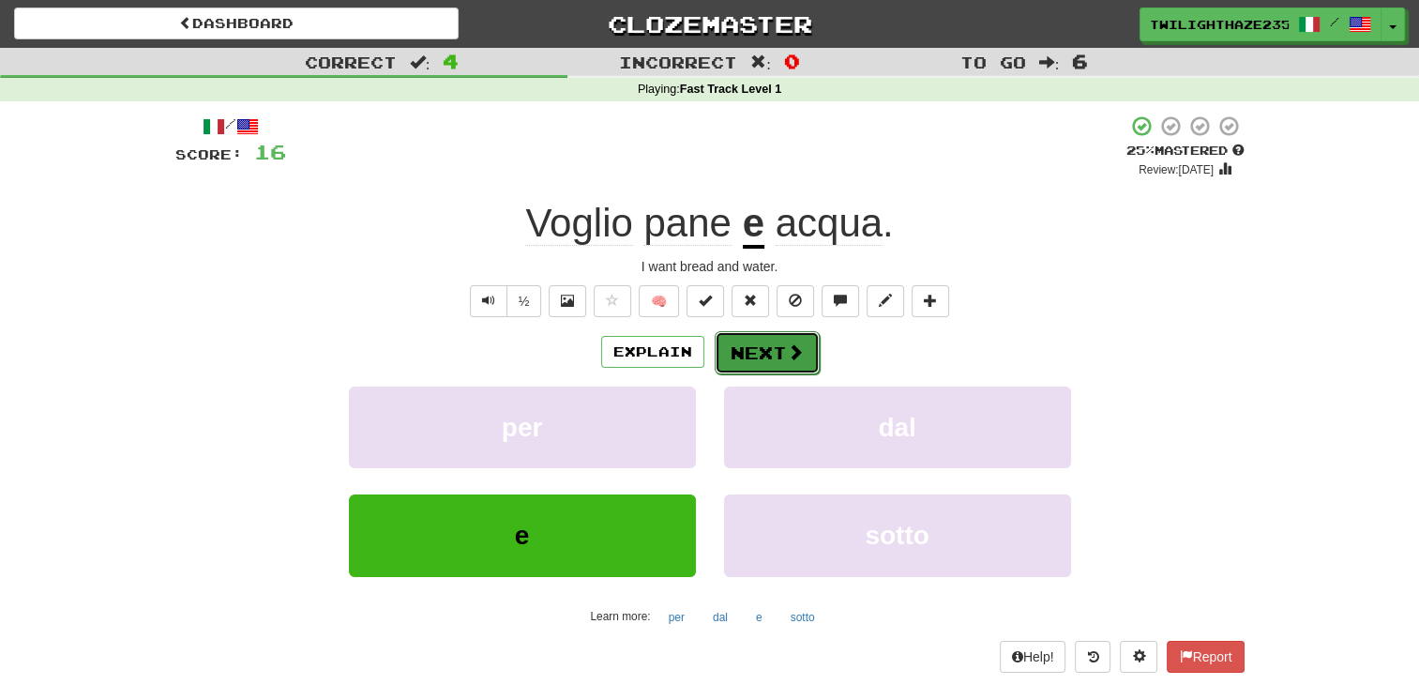
click at [780, 356] on button "Next" at bounding box center [767, 352] width 105 height 43
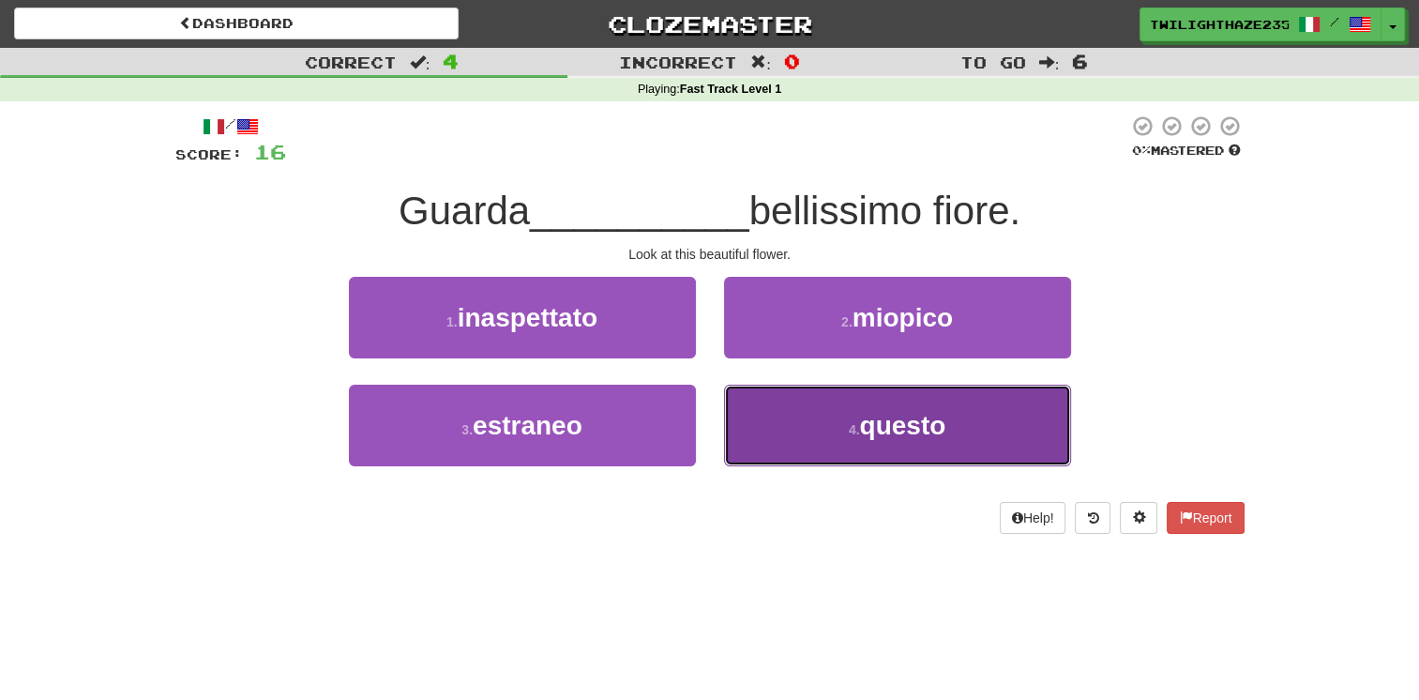
click at [879, 418] on span "questo" at bounding box center [902, 425] width 86 height 29
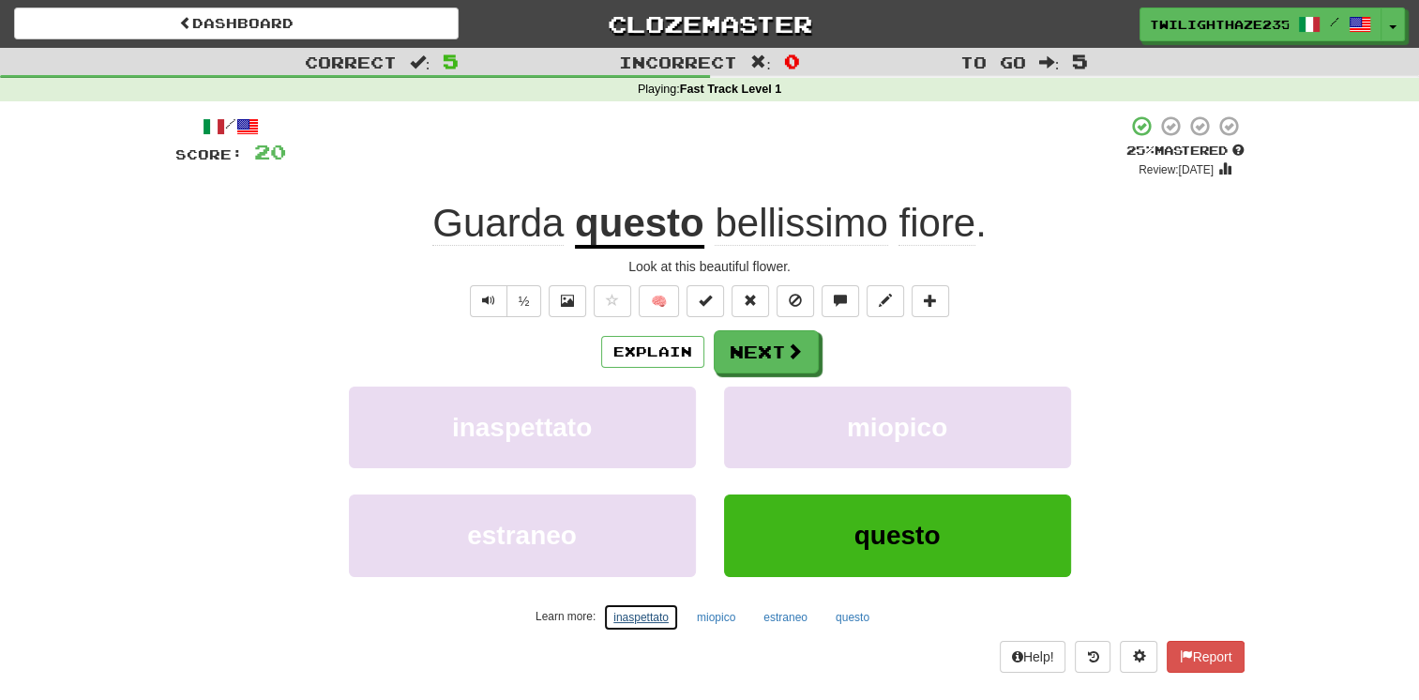
click at [635, 616] on button "inaspettato" at bounding box center [641, 617] width 76 height 28
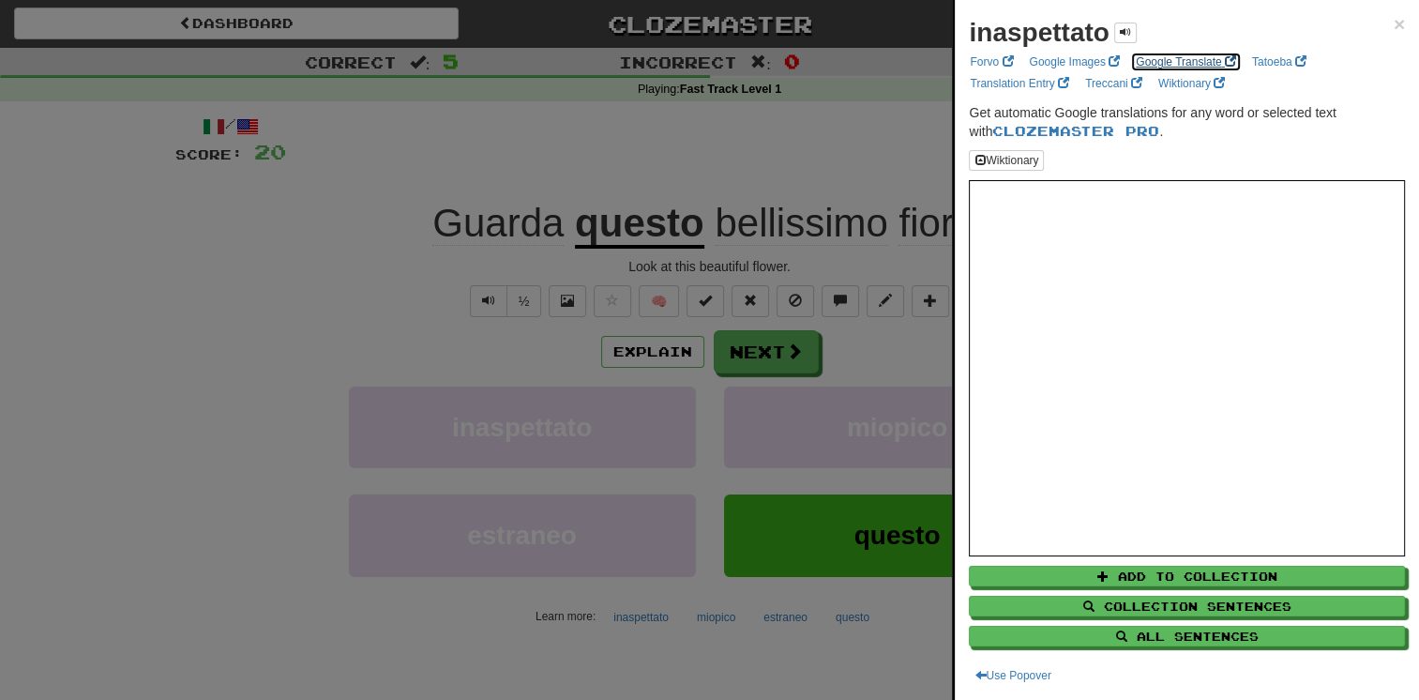
click at [1163, 52] on link "Google Translate" at bounding box center [1186, 62] width 112 height 21
click at [289, 313] on div at bounding box center [709, 350] width 1419 height 700
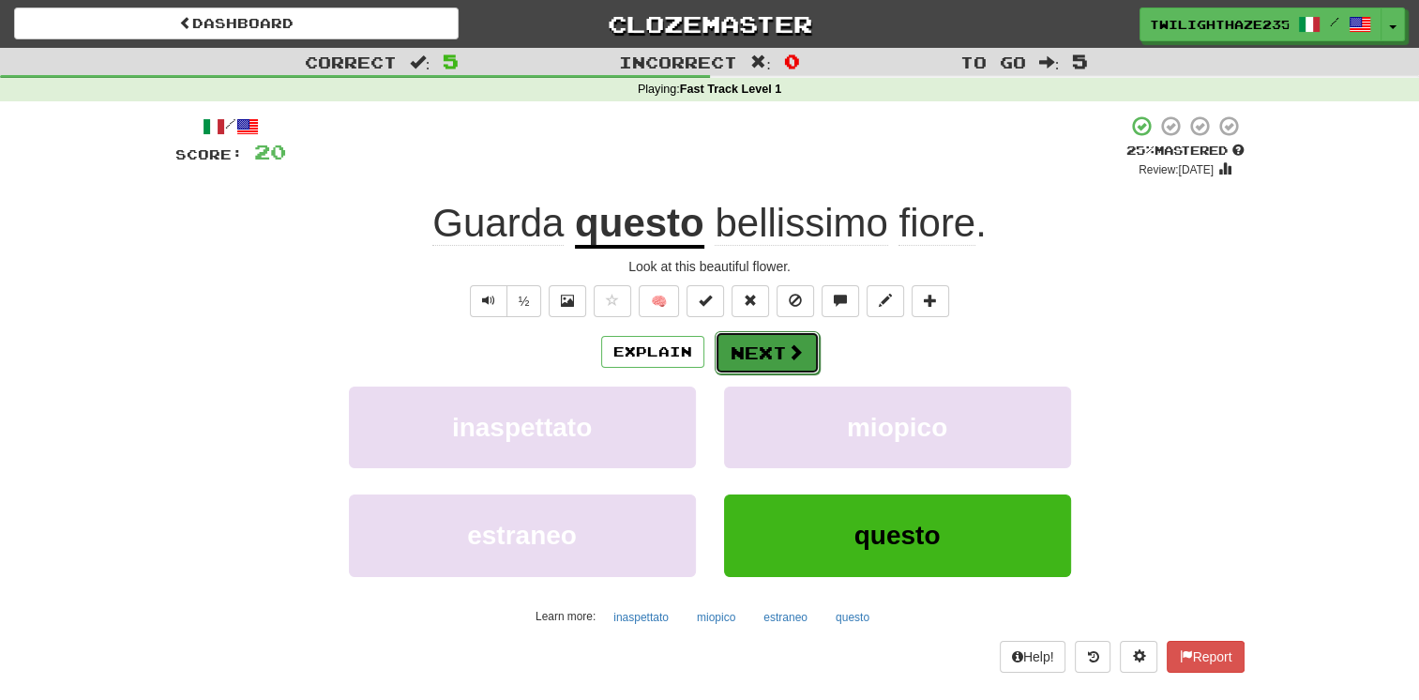
click at [739, 341] on button "Next" at bounding box center [767, 352] width 105 height 43
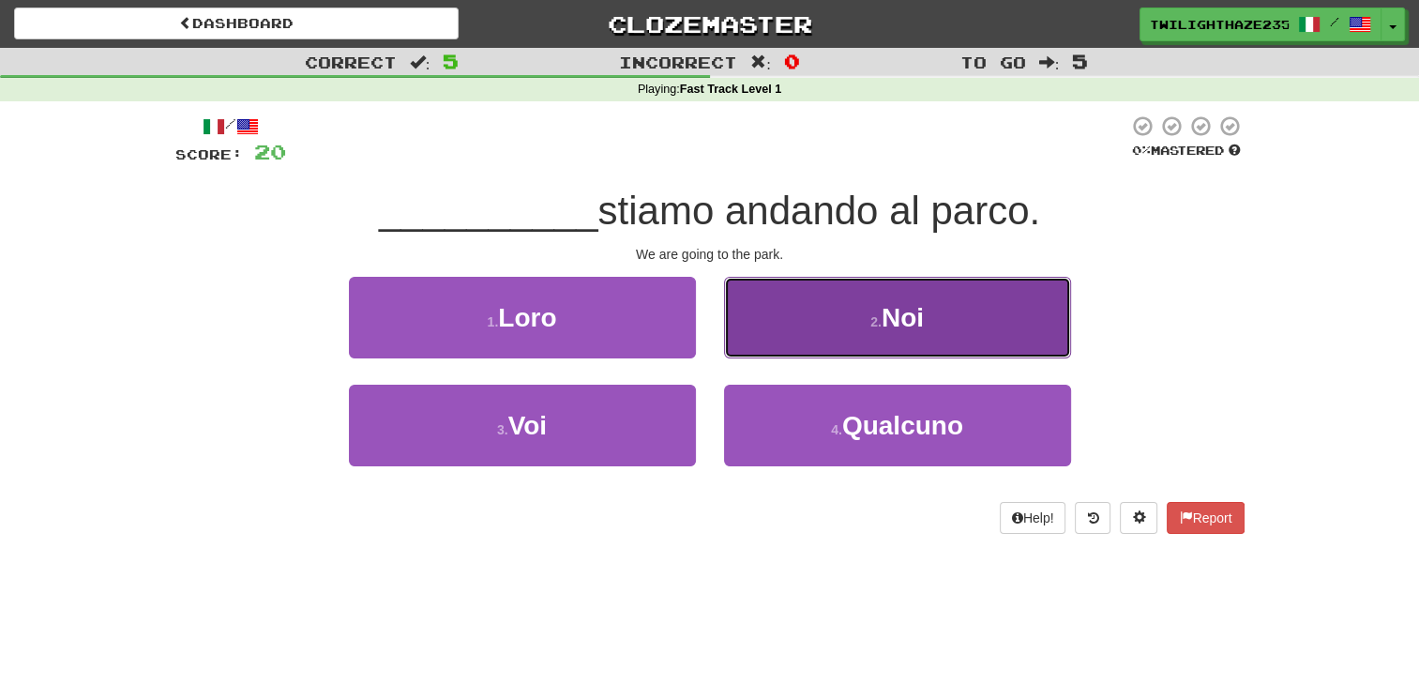
click at [856, 340] on button "2 . Noi" at bounding box center [897, 318] width 347 height 82
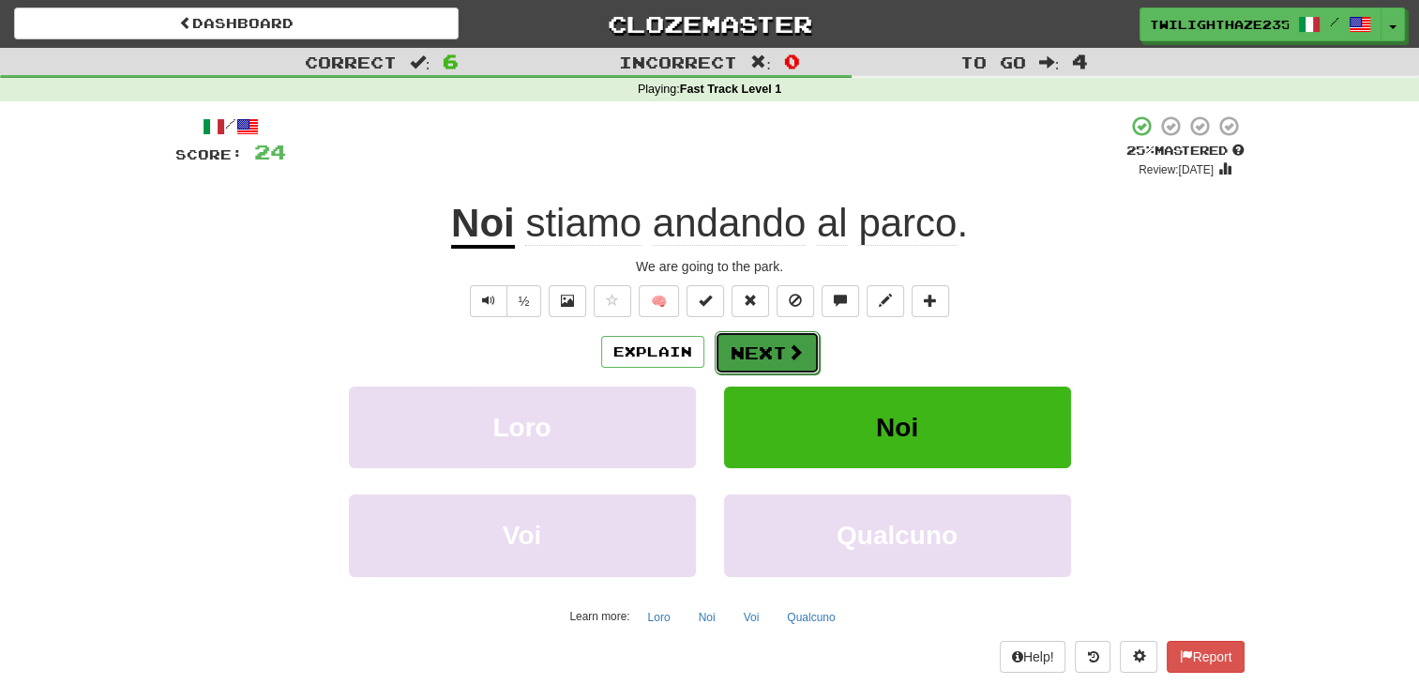
click at [781, 337] on button "Next" at bounding box center [767, 352] width 105 height 43
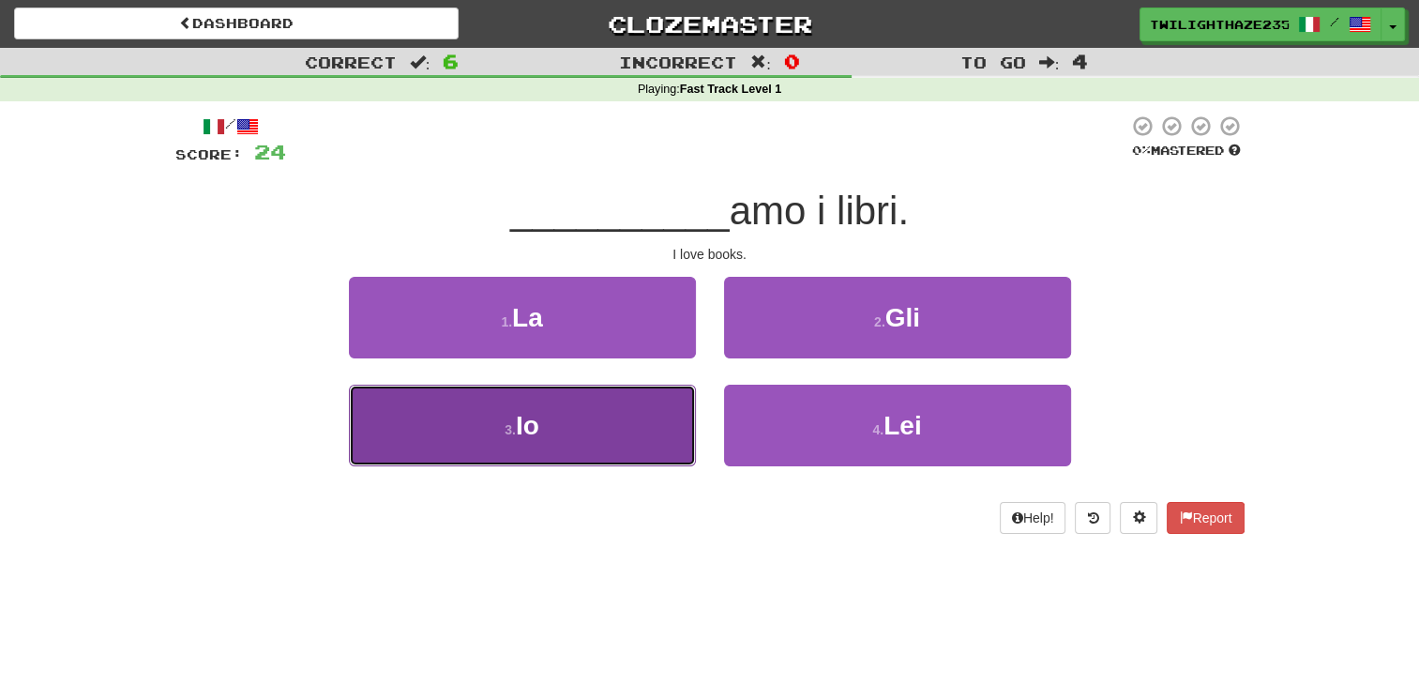
click at [554, 432] on button "3 . Io" at bounding box center [522, 426] width 347 height 82
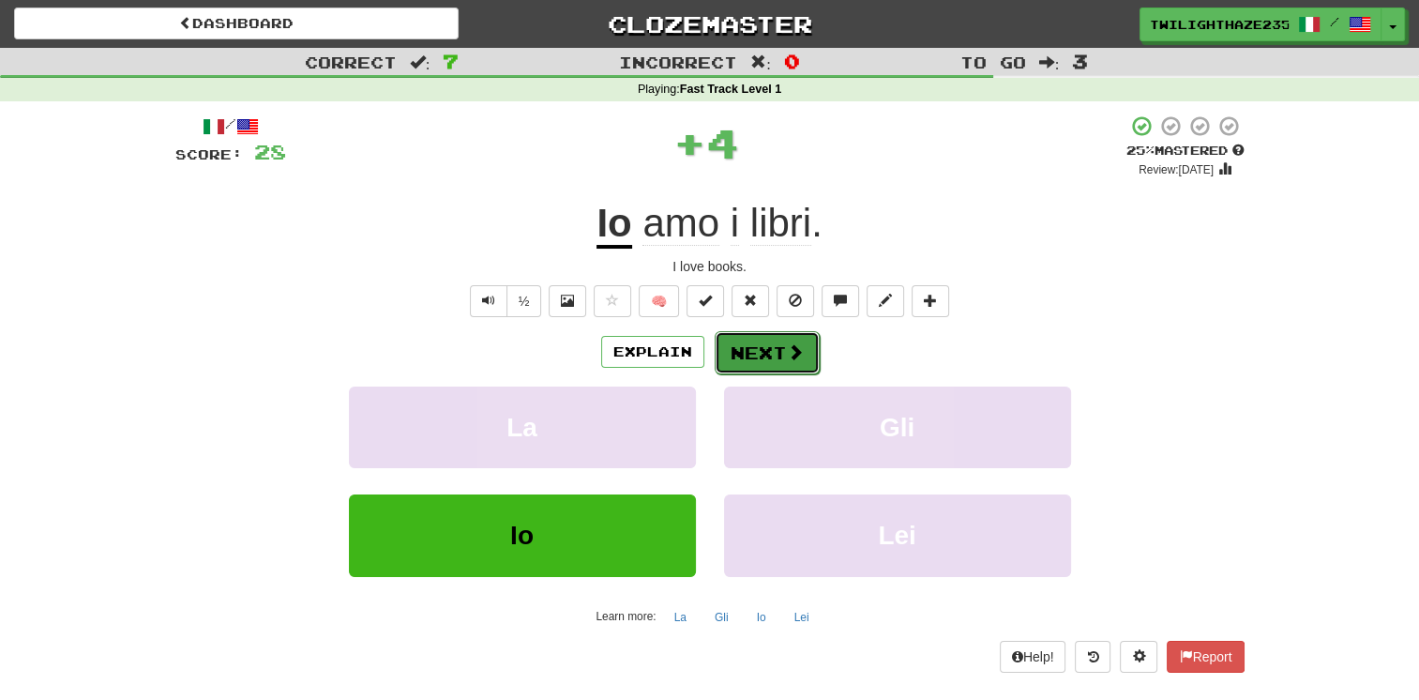
click at [807, 363] on button "Next" at bounding box center [767, 352] width 105 height 43
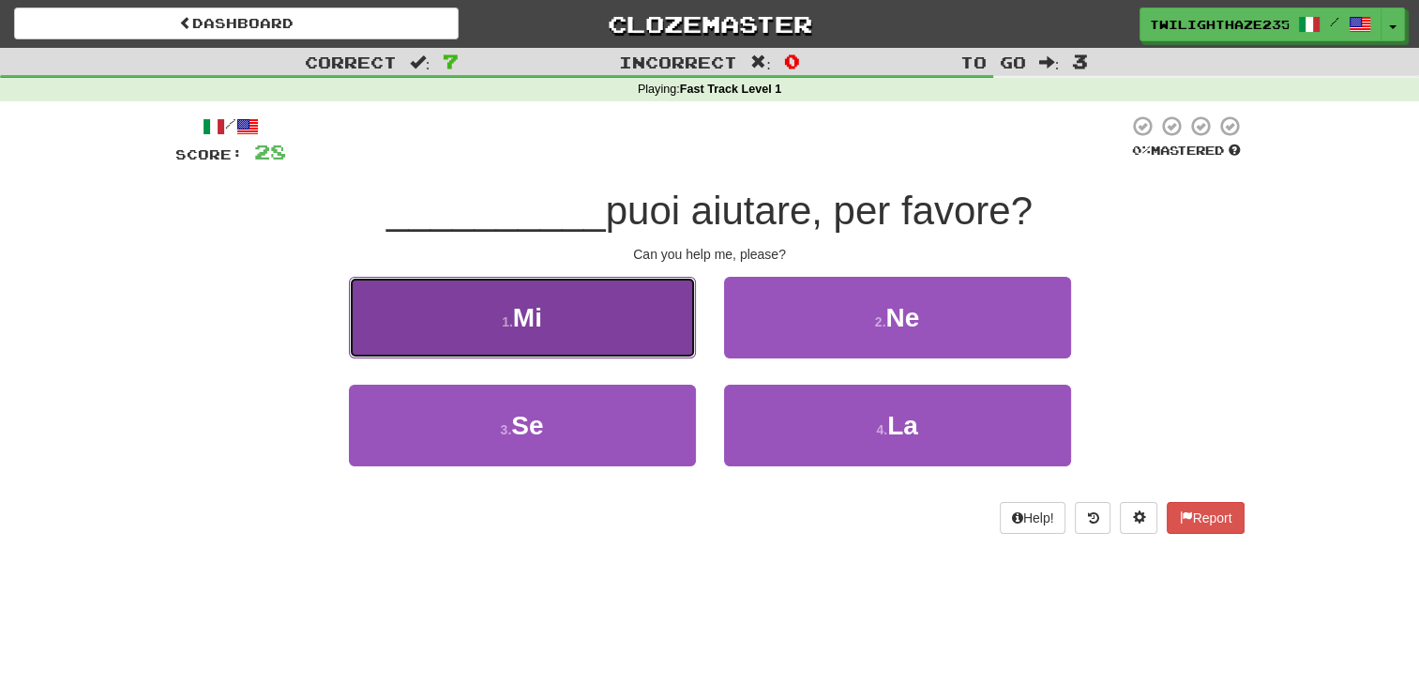
click at [595, 327] on button "1 . Mi" at bounding box center [522, 318] width 347 height 82
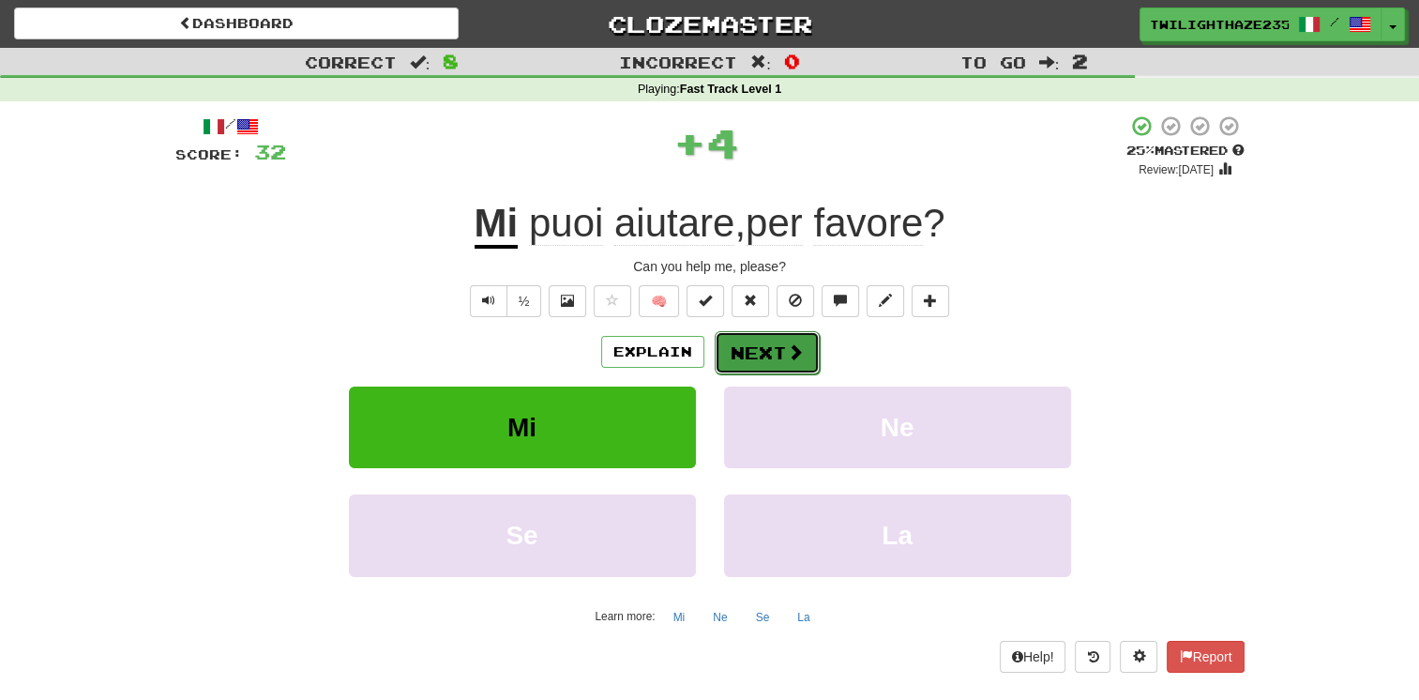
click at [765, 343] on button "Next" at bounding box center [767, 352] width 105 height 43
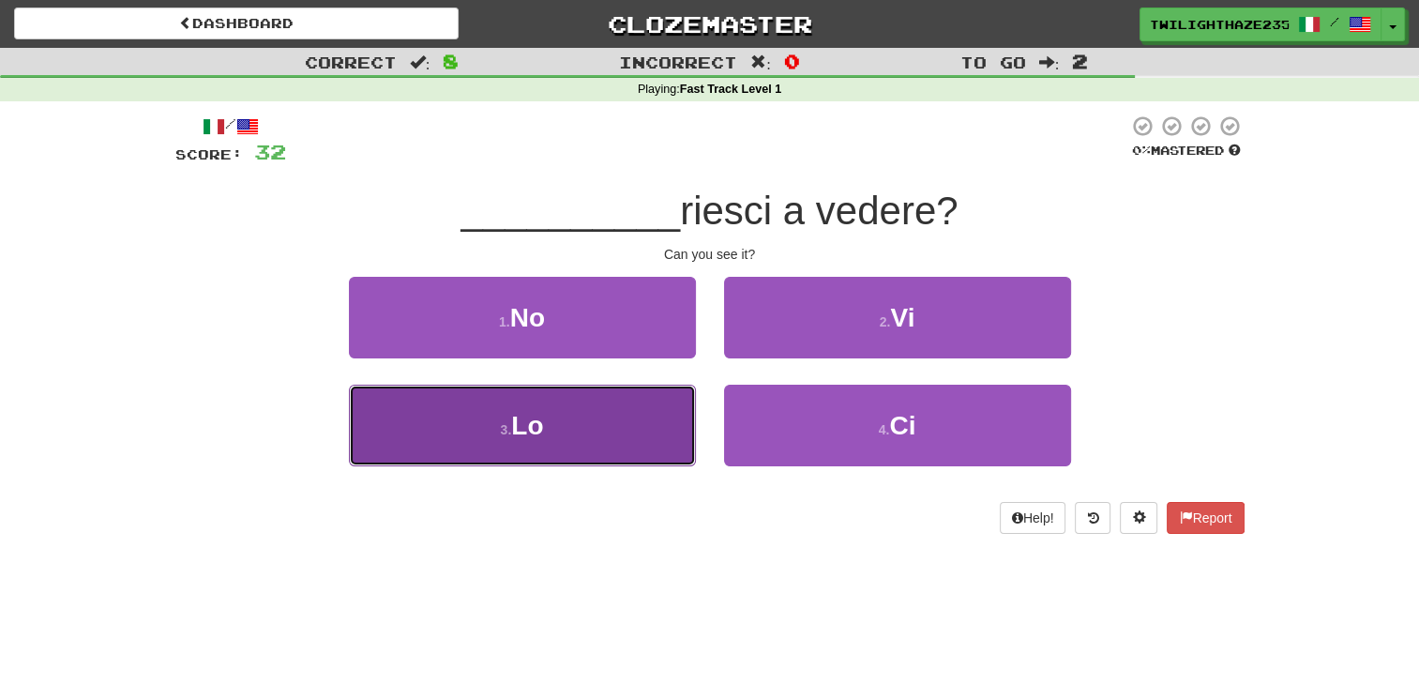
click at [613, 405] on button "3 . Lo" at bounding box center [522, 426] width 347 height 82
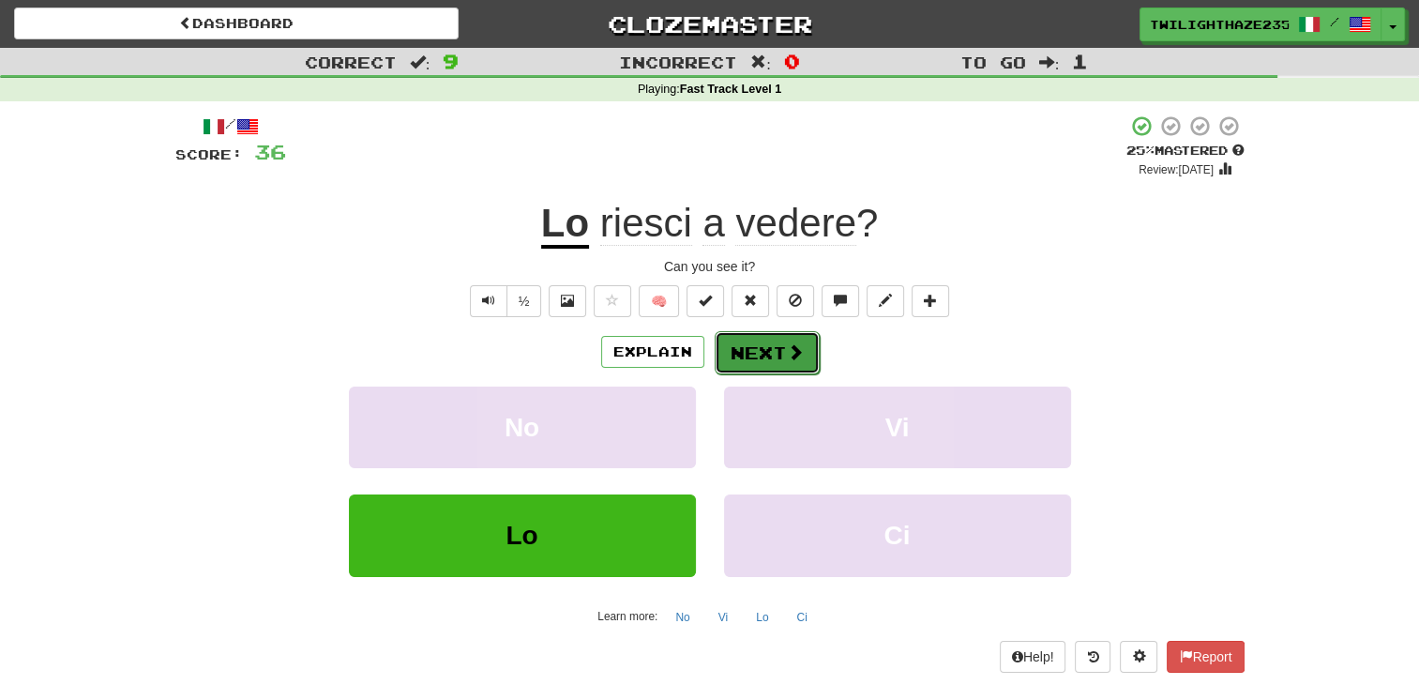
click at [787, 337] on button "Next" at bounding box center [767, 352] width 105 height 43
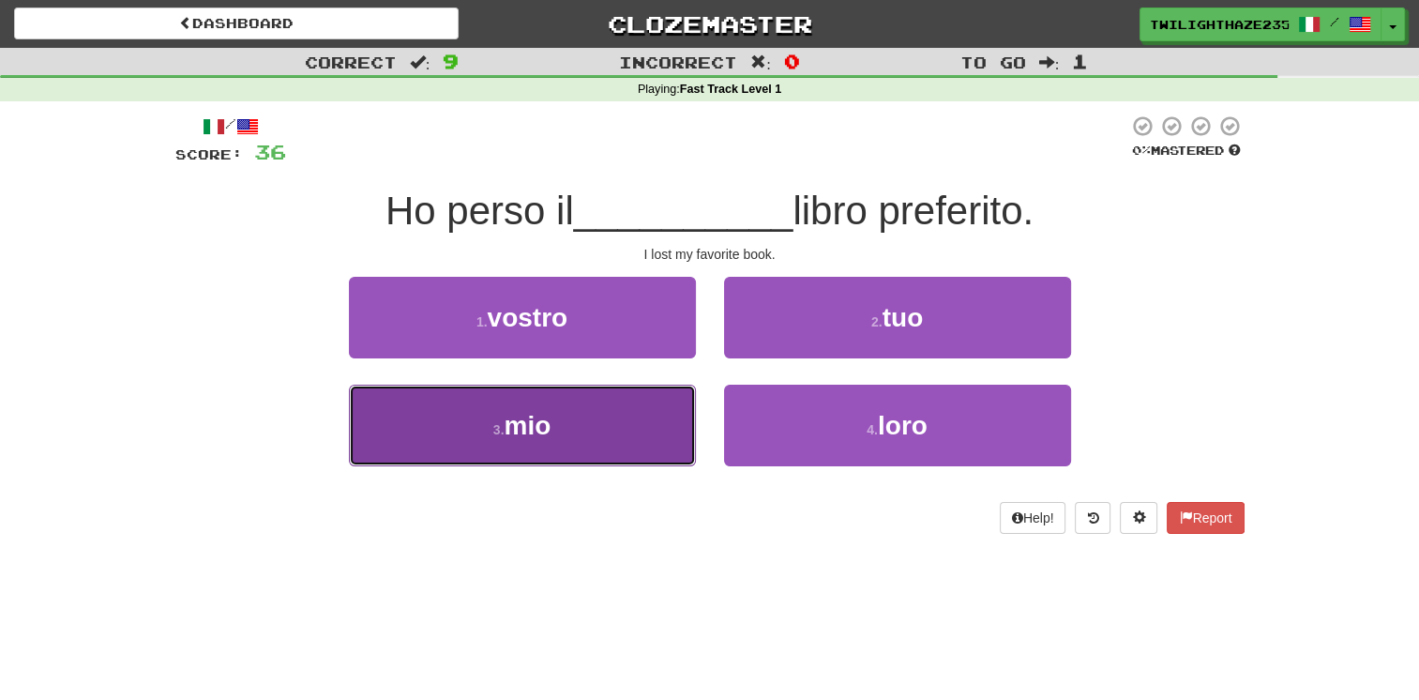
click at [600, 426] on button "3 . mio" at bounding box center [522, 426] width 347 height 82
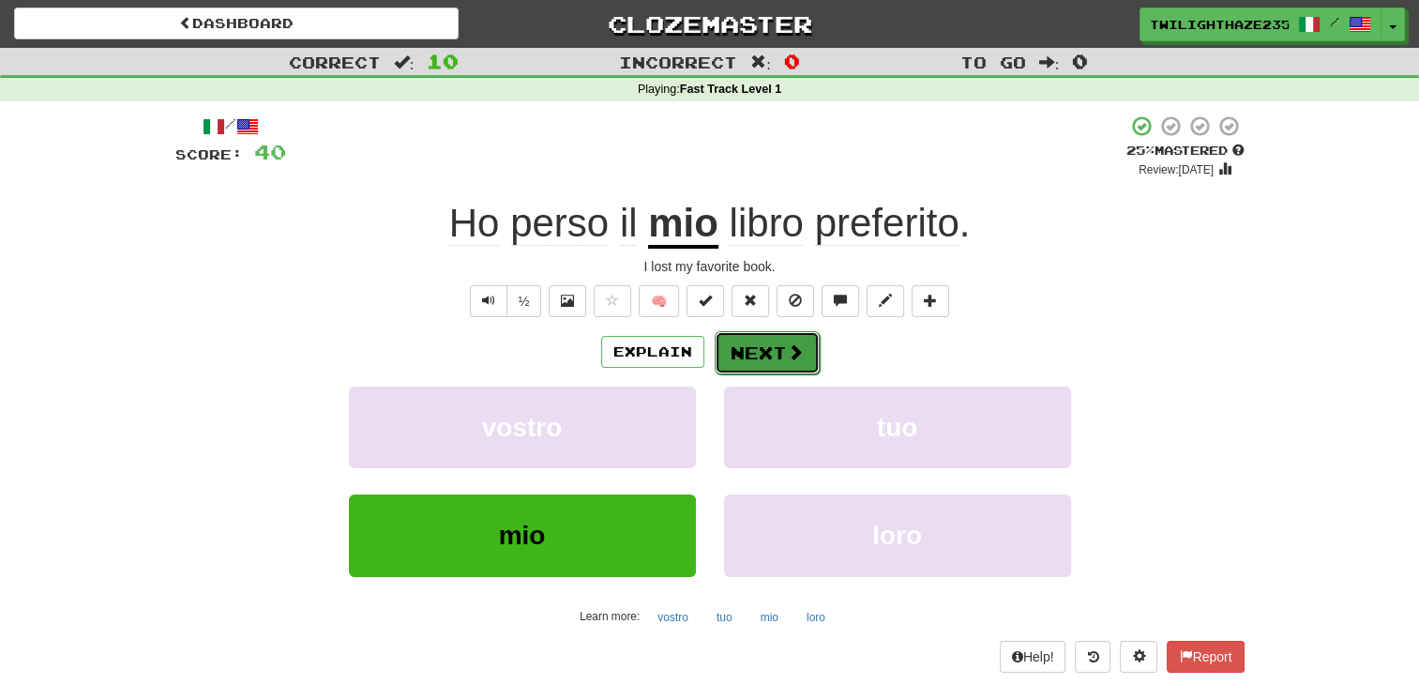
click at [773, 363] on button "Next" at bounding box center [767, 352] width 105 height 43
